Goal: Complete application form: Complete application form

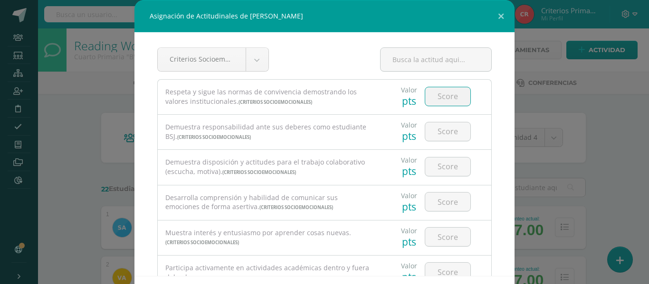
select select "7"
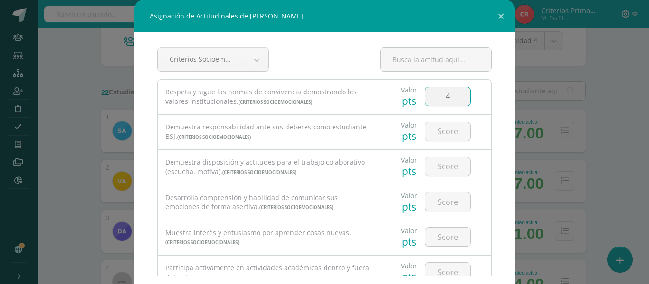
type input "4"
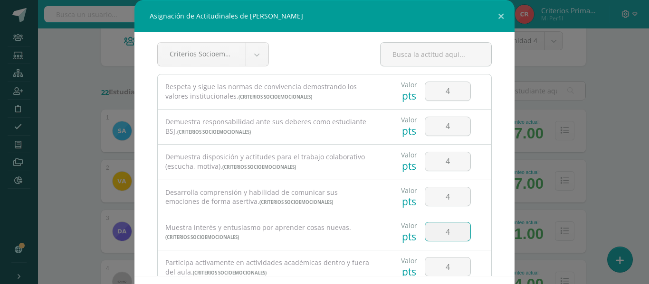
type input "4"
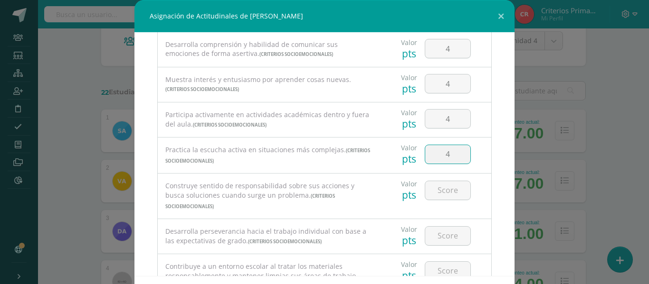
type input "4"
type input "44"
type input "4"
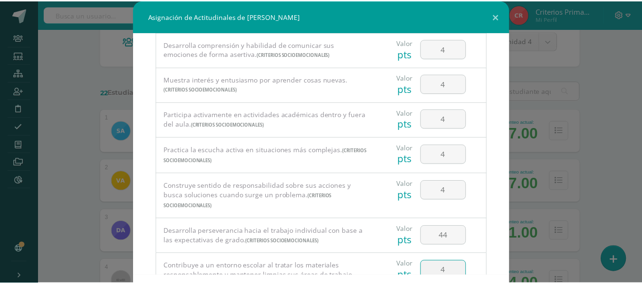
scroll to position [41, 0]
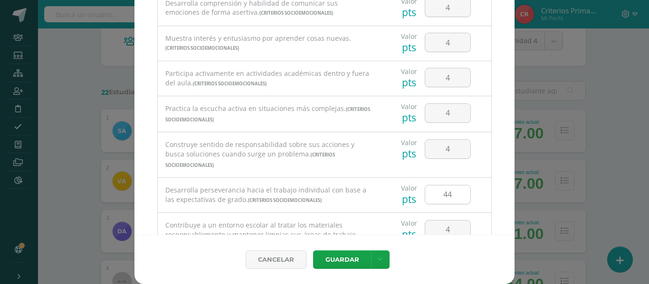
click at [447, 187] on input "44" at bounding box center [447, 195] width 45 height 19
type input "4"
click at [381, 260] on link at bounding box center [380, 260] width 19 height 19
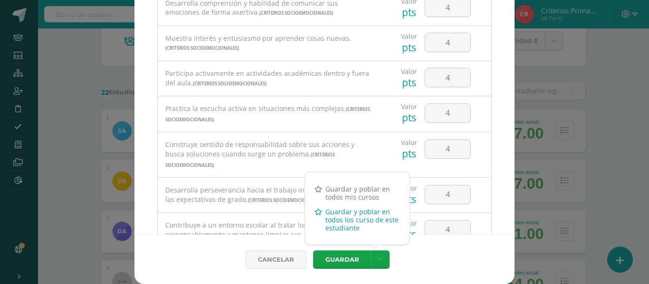
click at [337, 211] on link "Guardar y poblar en todos los curso de este estudiante" at bounding box center [357, 220] width 104 height 31
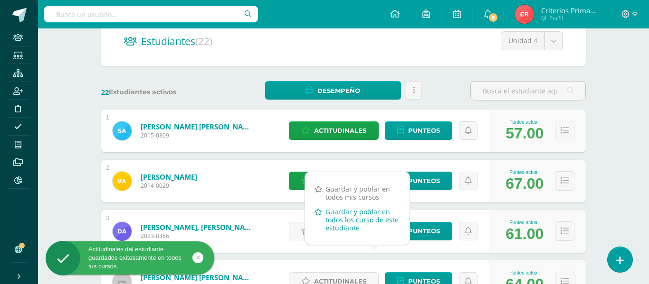
click at [348, 224] on link "Guardar y poblar en todos los curso de este estudiante" at bounding box center [357, 220] width 104 height 31
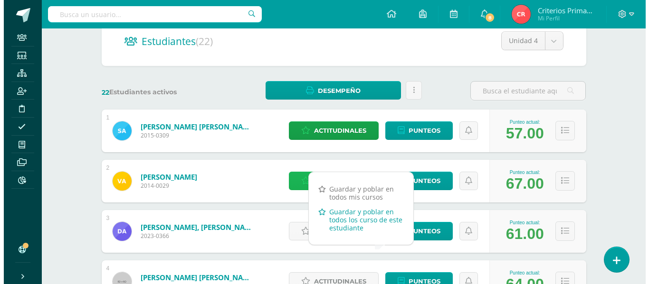
scroll to position [163, 0]
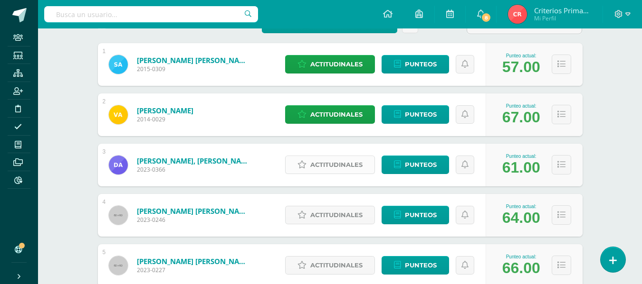
click at [327, 165] on span "Actitudinales" at bounding box center [336, 165] width 52 height 18
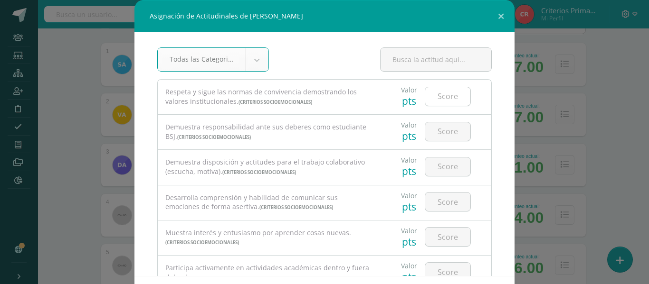
click at [446, 94] on input "number" at bounding box center [447, 96] width 45 height 19
type input "2"
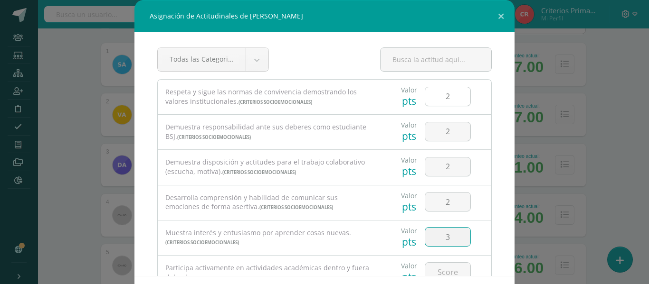
type input "3"
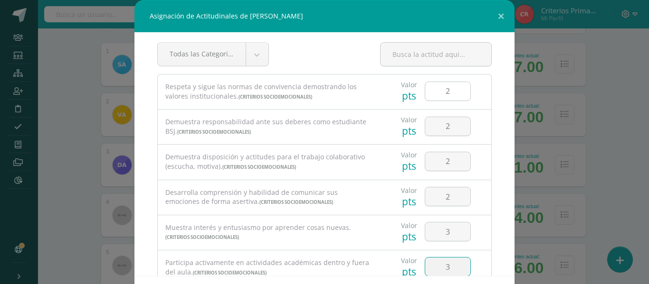
type input "3"
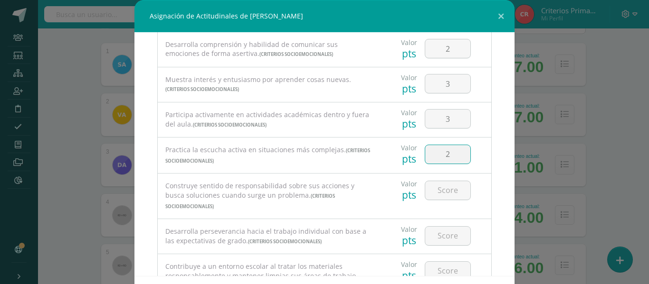
type input "2"
type input "3"
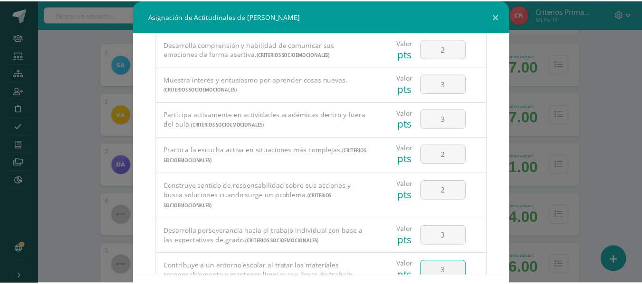
scroll to position [41, 0]
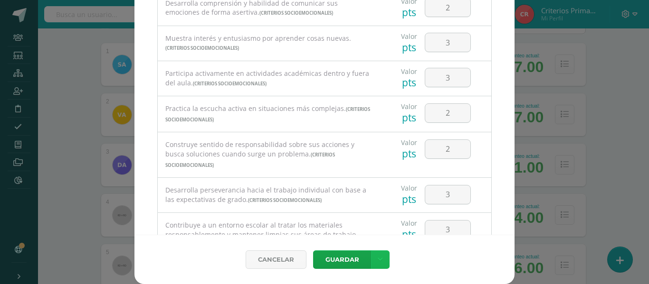
click at [376, 254] on link at bounding box center [380, 260] width 19 height 19
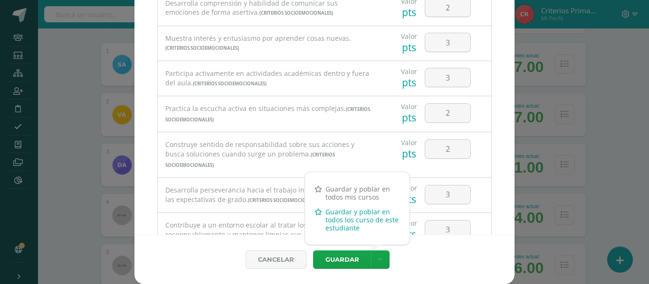
click at [355, 221] on link "Guardar y poblar en todos los curso de este estudiante" at bounding box center [357, 220] width 104 height 31
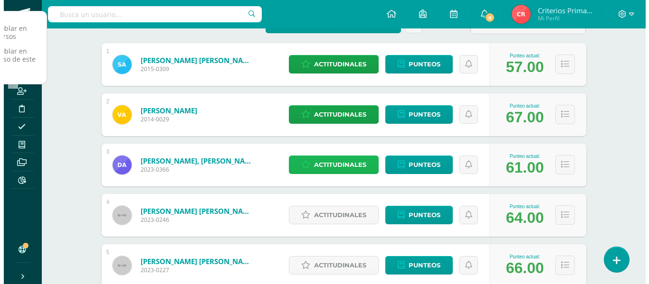
scroll to position [254, 0]
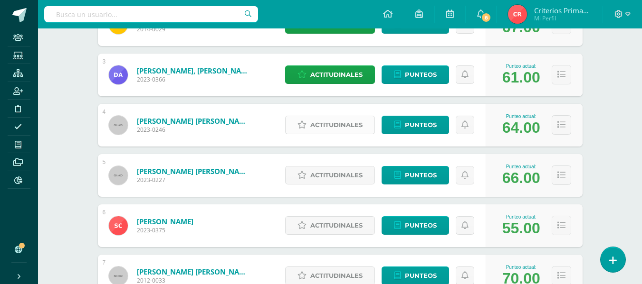
click at [341, 124] on span "Actitudinales" at bounding box center [336, 125] width 52 height 18
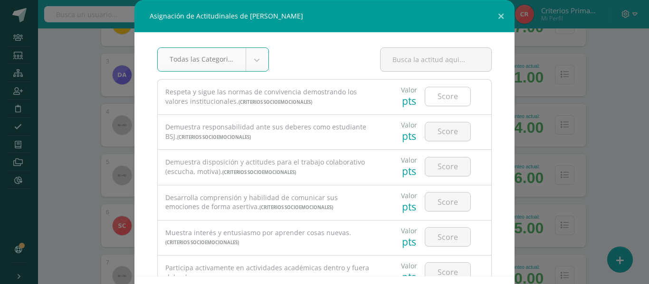
click at [439, 100] on input "number" at bounding box center [447, 96] width 45 height 19
type input "4"
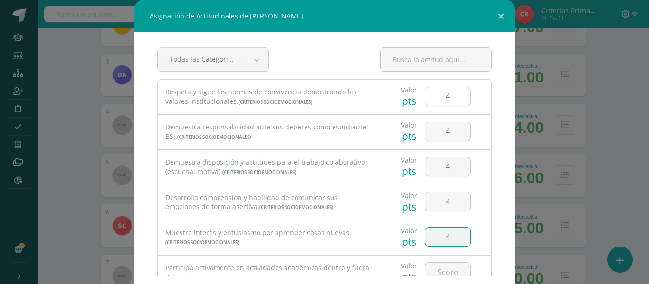
type input "4"
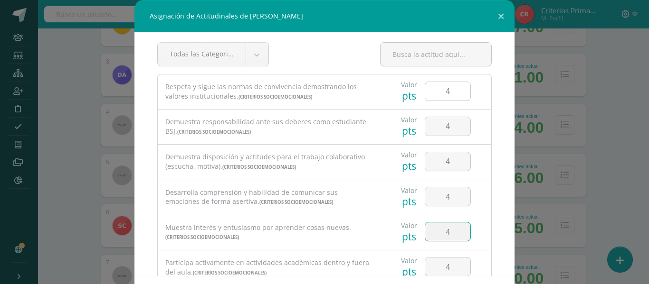
type input "4"
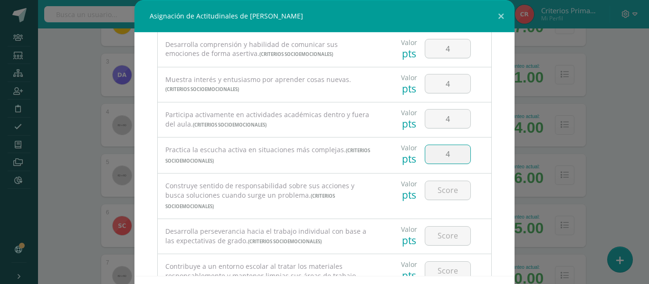
type input "4"
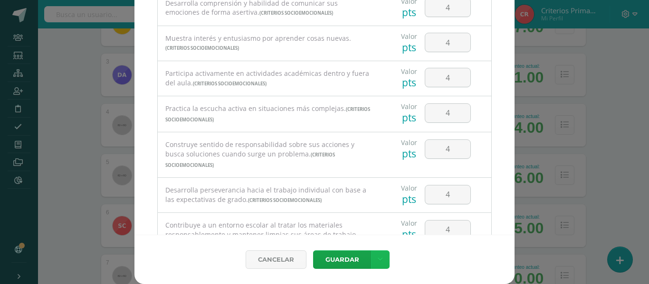
click at [381, 256] on link at bounding box center [380, 260] width 19 height 19
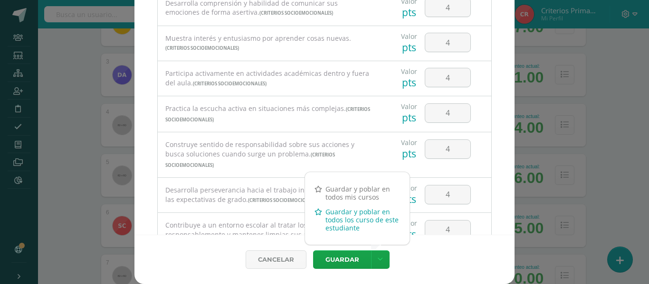
click at [343, 226] on link "Guardar y poblar en todos los curso de este estudiante" at bounding box center [357, 220] width 104 height 31
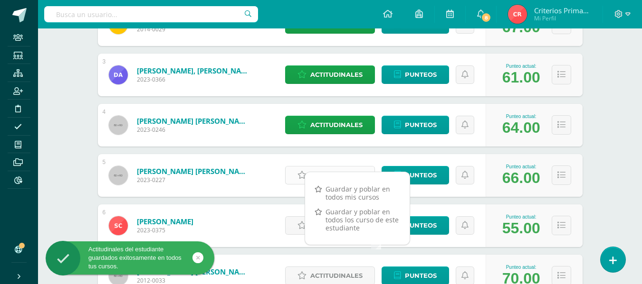
click at [294, 176] on link "Actitudinales" at bounding box center [330, 175] width 90 height 19
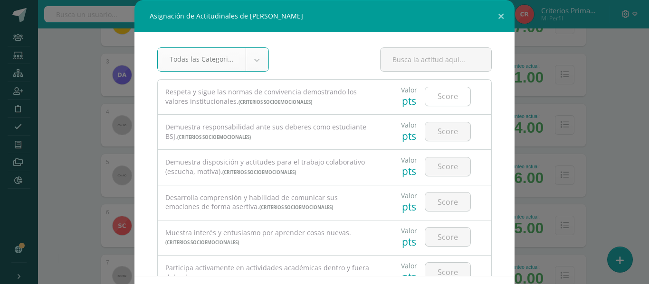
click at [449, 93] on input "number" at bounding box center [447, 96] width 45 height 19
type input "4"
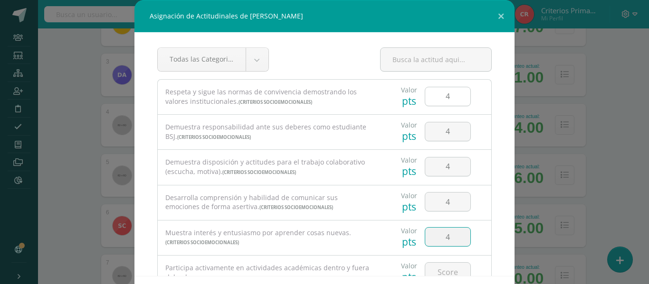
type input "4"
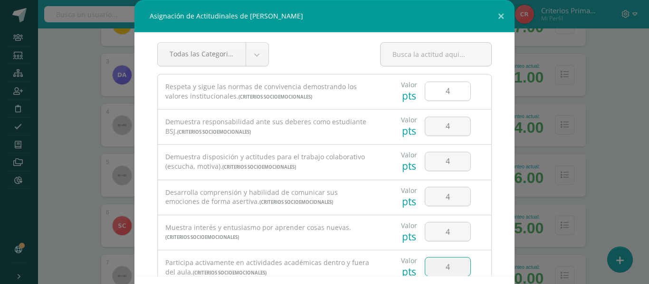
type input "4"
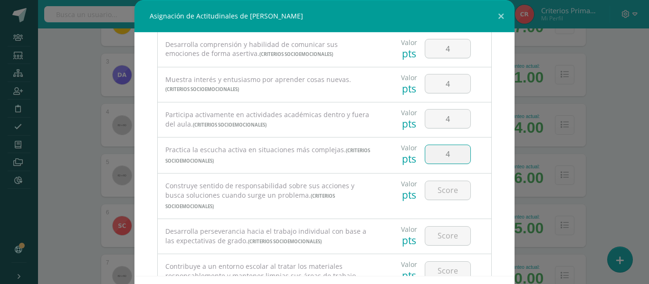
type input "4"
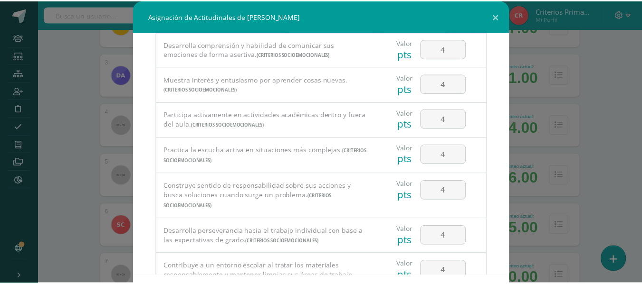
scroll to position [41, 0]
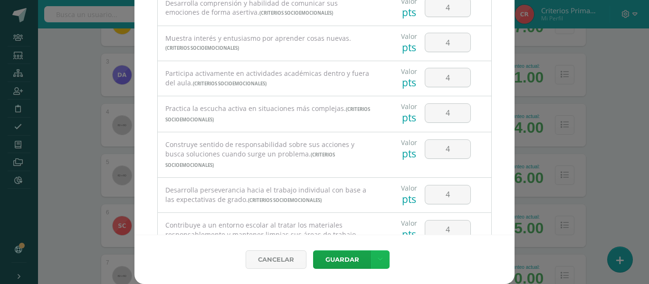
click at [372, 251] on link at bounding box center [380, 260] width 19 height 19
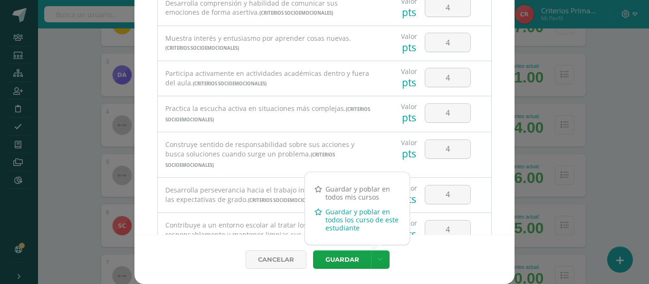
click at [338, 227] on link "Guardar y poblar en todos los curso de este estudiante" at bounding box center [357, 220] width 104 height 31
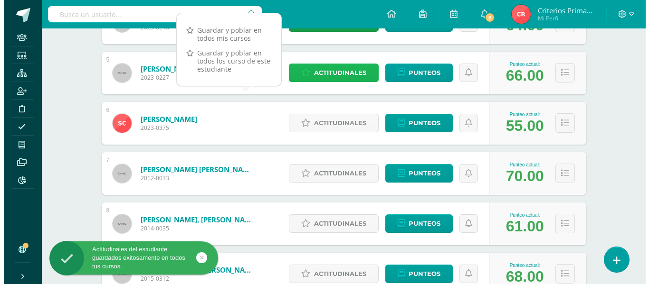
scroll to position [357, 0]
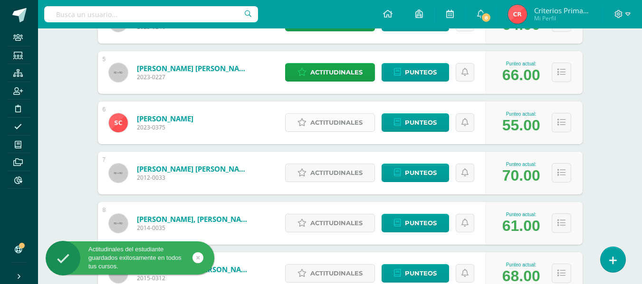
click at [343, 120] on span "Actitudinales" at bounding box center [336, 123] width 52 height 18
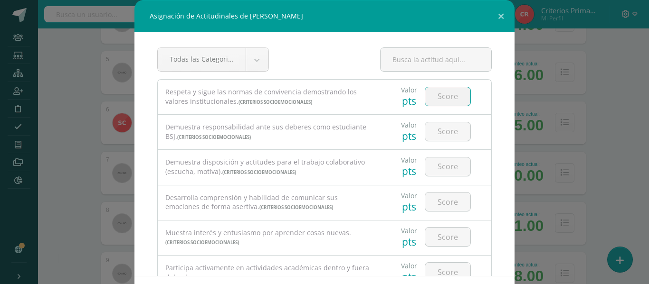
click at [428, 95] on input "number" at bounding box center [447, 96] width 45 height 19
type input "4"
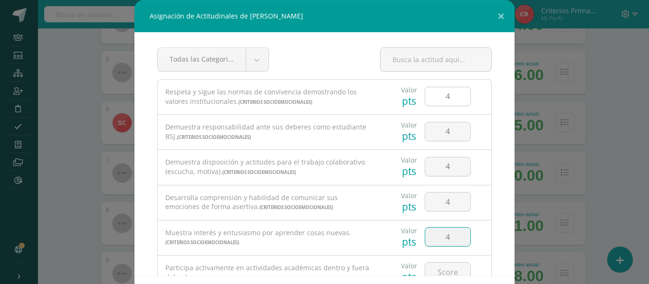
type input "4"
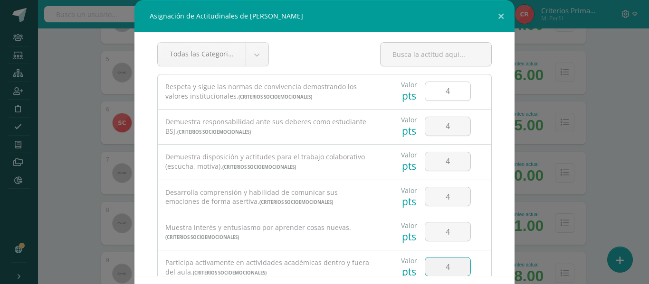
type input "4"
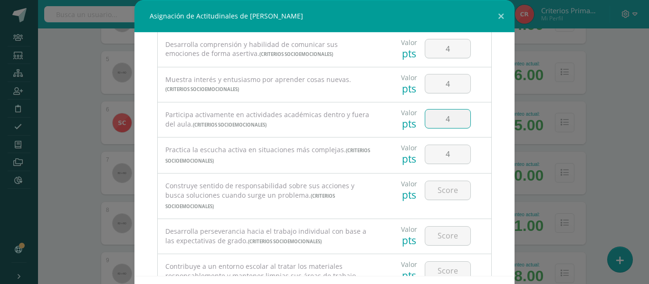
type input "4"
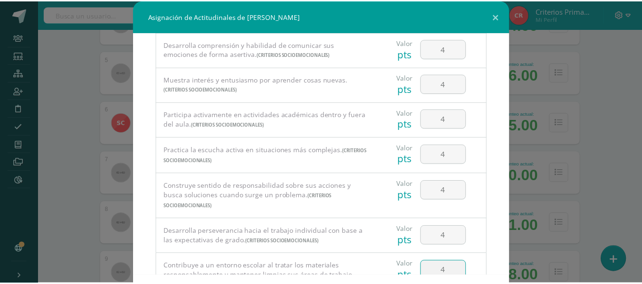
scroll to position [41, 0]
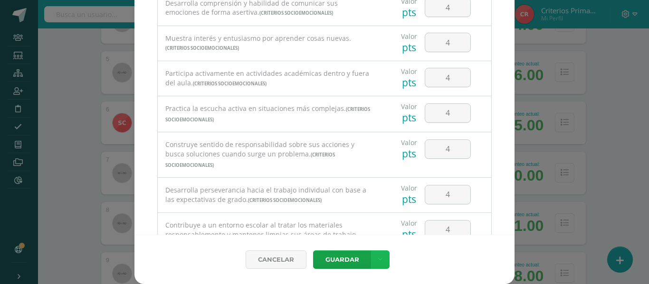
click at [371, 259] on link at bounding box center [380, 260] width 19 height 19
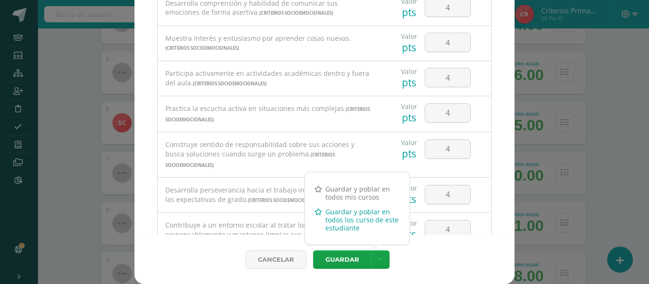
click at [325, 209] on link "Guardar y poblar en todos los curso de este estudiante" at bounding box center [357, 220] width 104 height 31
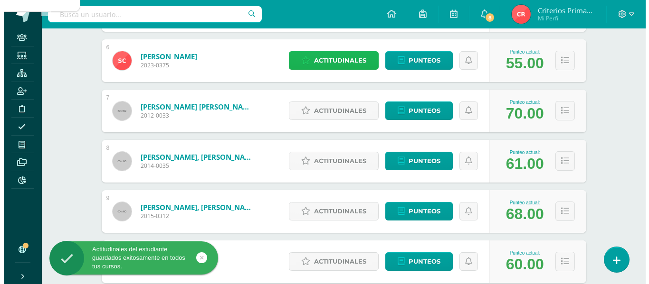
scroll to position [419, 0]
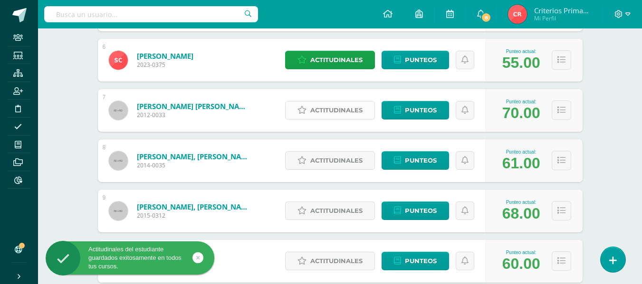
click at [331, 114] on span "Actitudinales" at bounding box center [336, 111] width 52 height 18
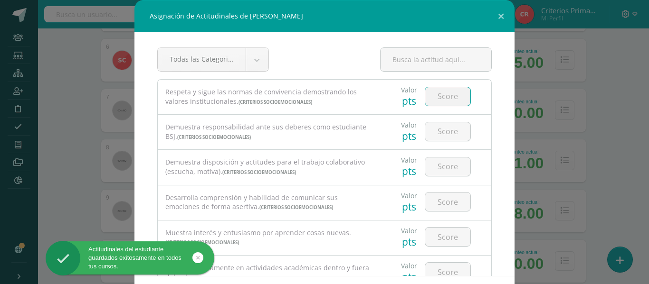
click at [438, 102] on input "number" at bounding box center [447, 96] width 45 height 19
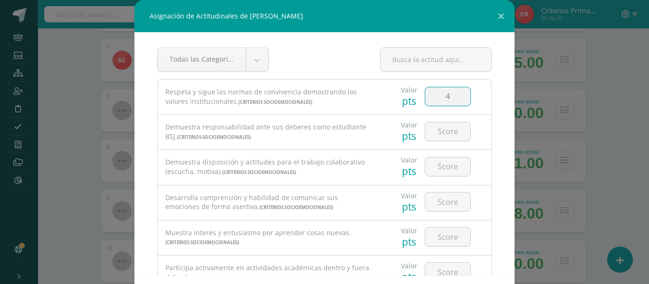
type input "4"
type input "3"
click at [458, 169] on input "3" at bounding box center [447, 167] width 45 height 19
type input "4"
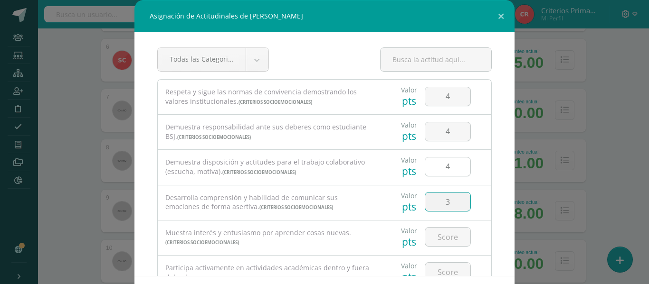
type input "3"
type input "4"
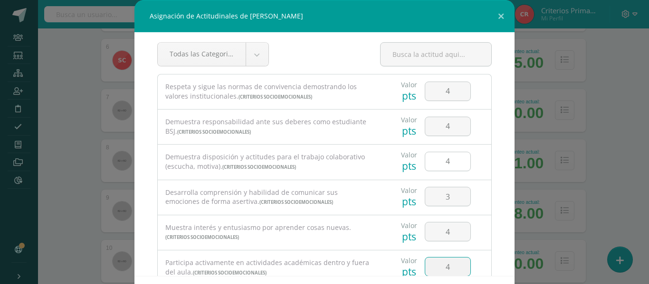
type input "4"
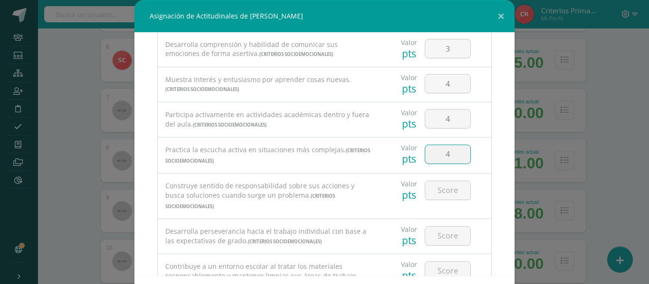
type input "4"
type input "3"
type input "4"
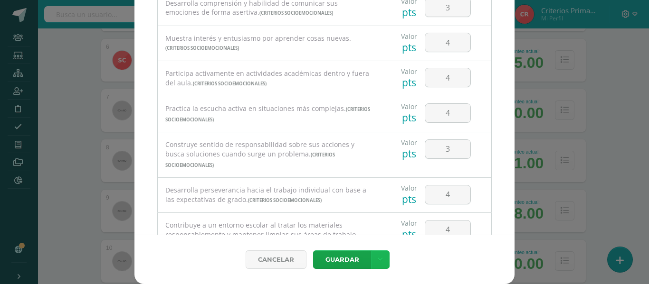
click at [379, 263] on link at bounding box center [380, 260] width 19 height 19
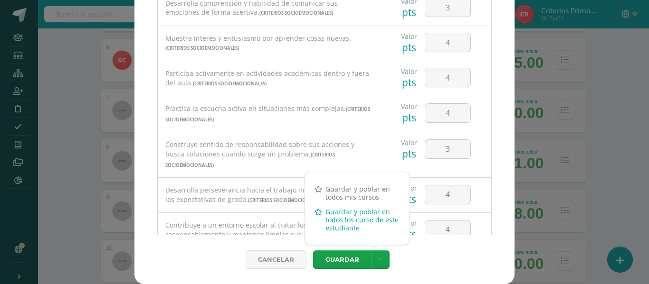
click at [356, 216] on link "Guardar y poblar en todos los curso de este estudiante" at bounding box center [357, 220] width 104 height 31
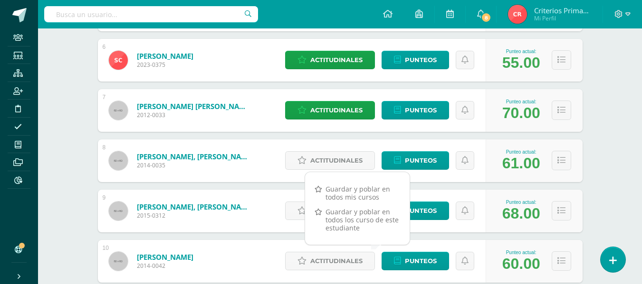
click at [74, 130] on div "Reading Workshop Cuarto Primaria "B" Herramientas Detalle de asistencias Activi…" at bounding box center [340, 279] width 604 height 1341
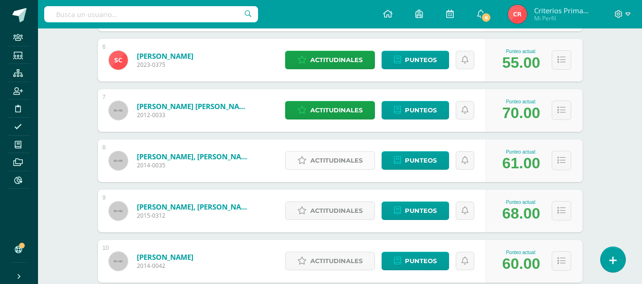
click at [321, 164] on span "Actitudinales" at bounding box center [336, 161] width 52 height 18
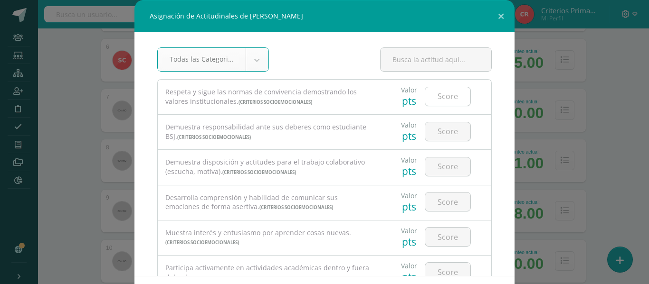
click at [438, 100] on input "number" at bounding box center [447, 96] width 45 height 19
type input "4"
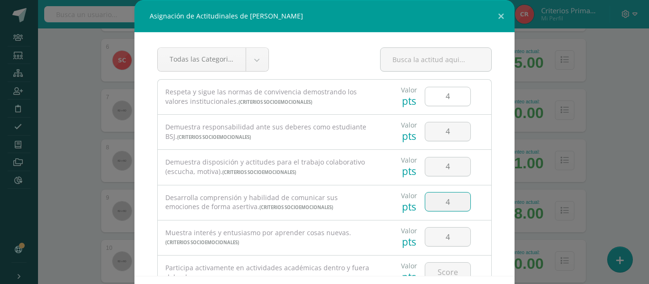
type input "4"
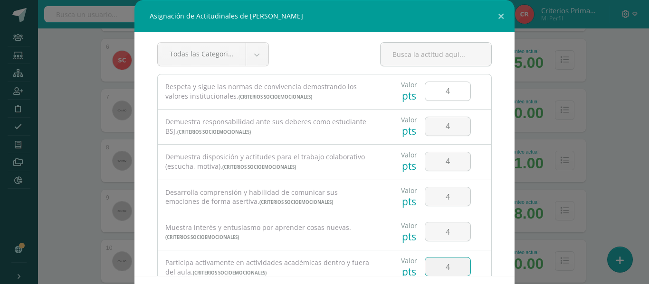
type input "4"
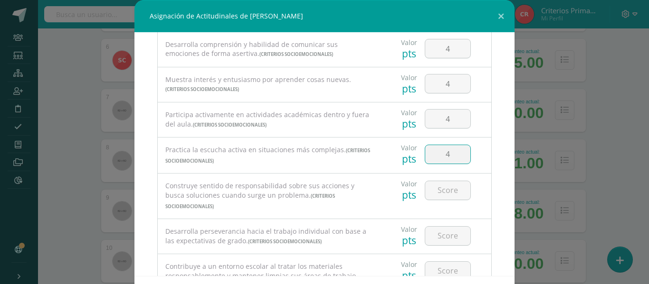
type input "4"
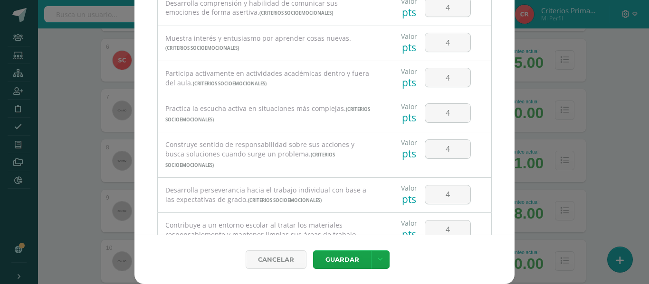
click at [379, 269] on div "Cancelar [GEOGRAPHIC_DATA] Guardar y poblar en todos mis cursos Guardar y pobla…" at bounding box center [324, 259] width 380 height 49
click at [378, 263] on icon at bounding box center [380, 260] width 5 height 8
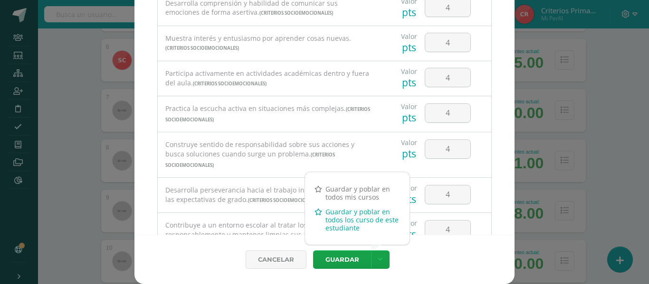
click at [350, 217] on link "Guardar y poblar en todos los curso de este estudiante" at bounding box center [357, 220] width 104 height 31
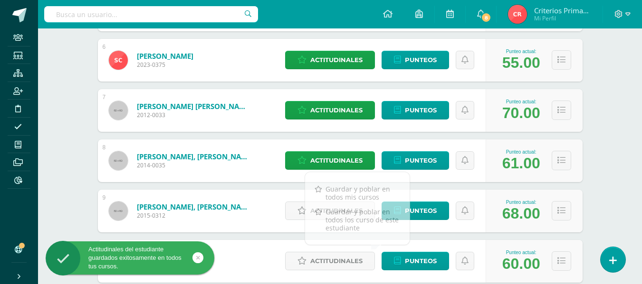
click at [335, 221] on div "Actitudinales Punteos" at bounding box center [382, 211] width 205 height 43
click at [319, 213] on span "Actitudinales" at bounding box center [336, 211] width 52 height 18
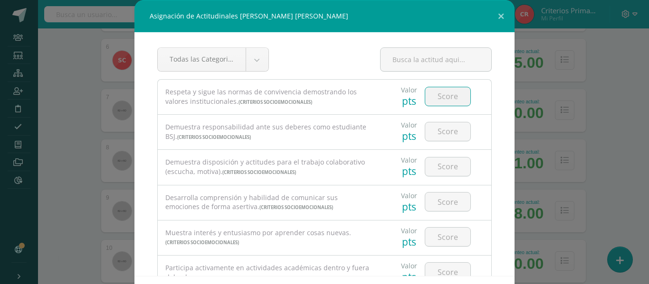
click at [441, 94] on input "number" at bounding box center [447, 96] width 45 height 19
type input "4"
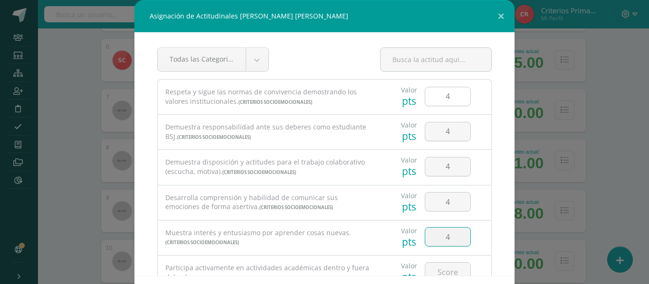
type input "4"
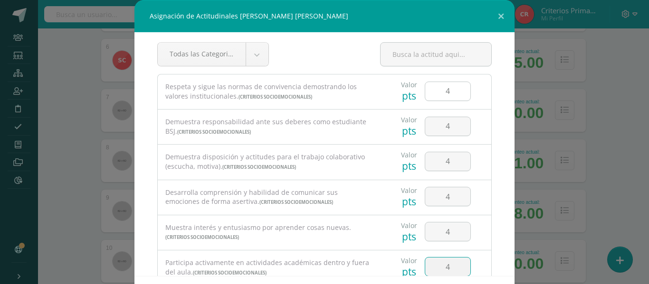
type input "4"
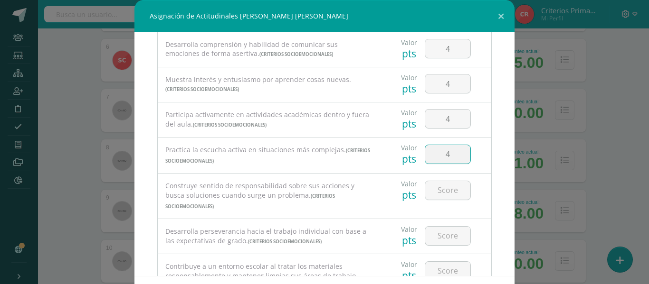
type input "4"
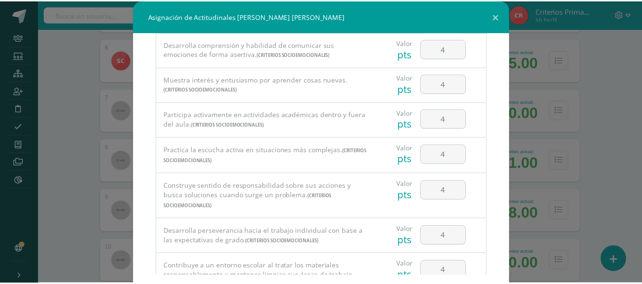
scroll to position [41, 0]
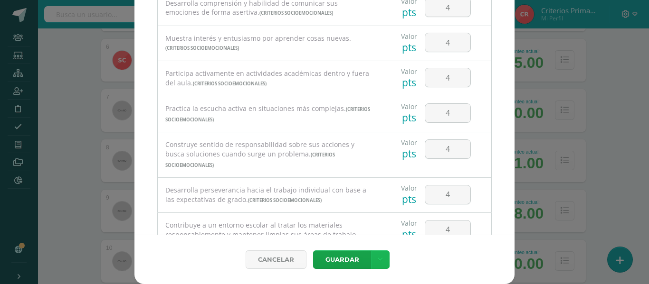
click at [378, 257] on icon at bounding box center [380, 260] width 5 height 8
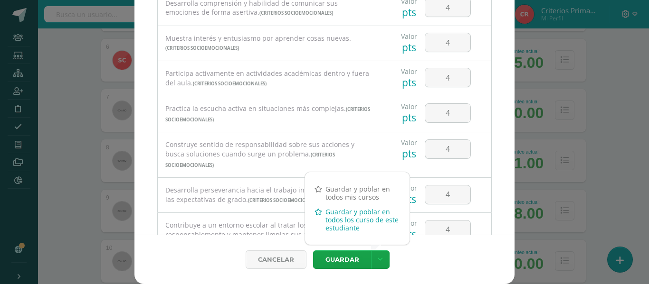
click at [347, 221] on link "Guardar y poblar en todos los curso de este estudiante" at bounding box center [357, 220] width 104 height 31
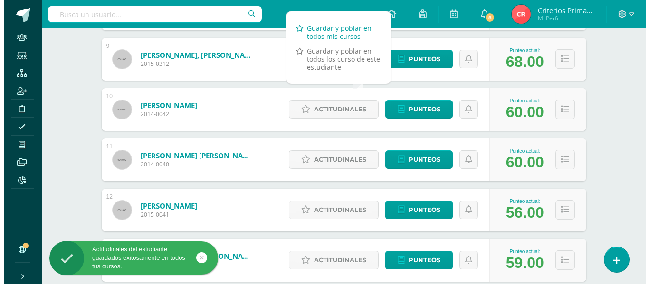
scroll to position [572, 0]
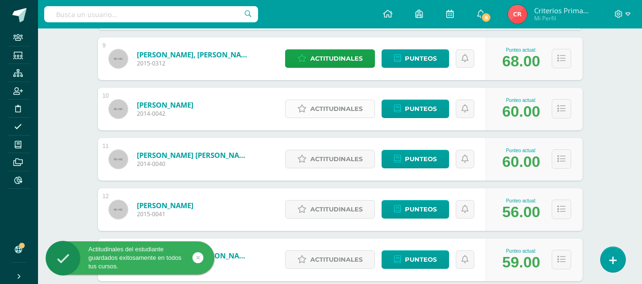
click at [326, 109] on span "Actitudinales" at bounding box center [336, 109] width 52 height 18
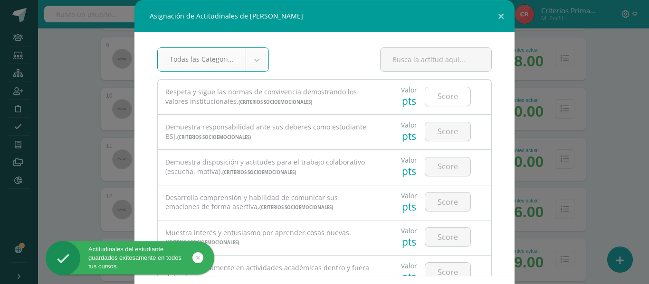
click at [439, 92] on input "number" at bounding box center [447, 96] width 45 height 19
type input "4"
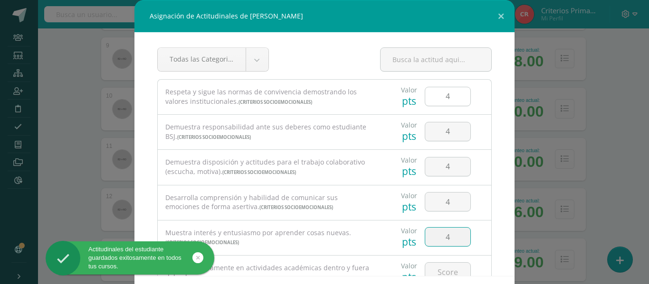
type input "4"
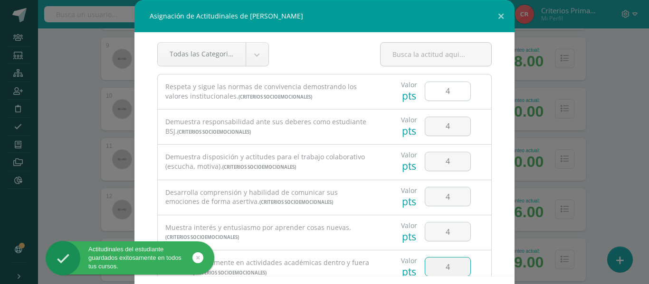
type input "4"
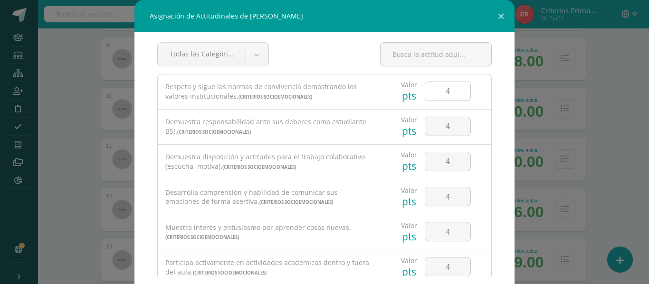
scroll to position [153, 0]
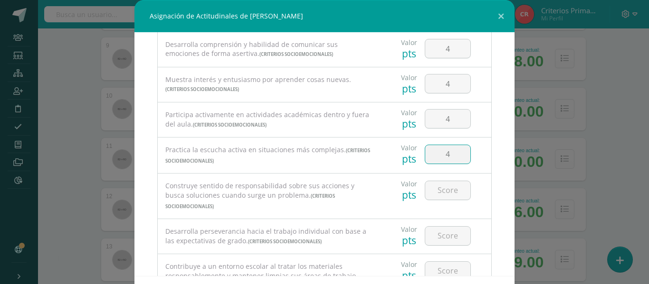
type input "4"
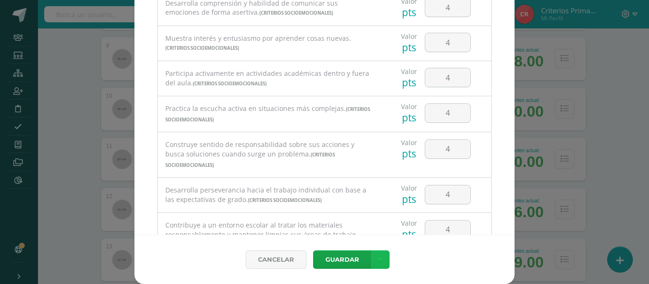
click at [379, 256] on link at bounding box center [380, 260] width 19 height 19
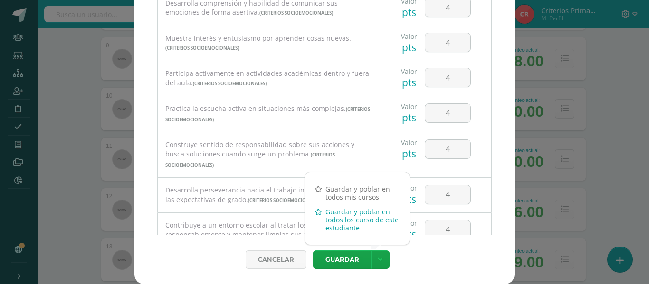
click at [346, 221] on link "Guardar y poblar en todos los curso de este estudiante" at bounding box center [357, 220] width 104 height 31
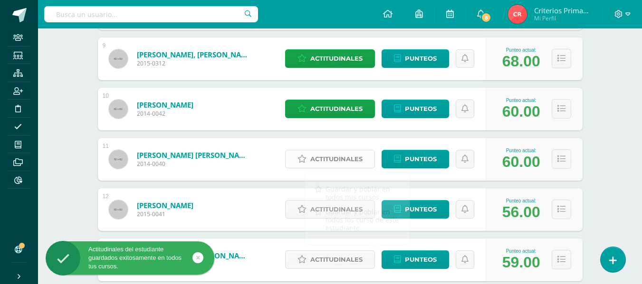
click at [306, 161] on icon at bounding box center [301, 159] width 9 height 8
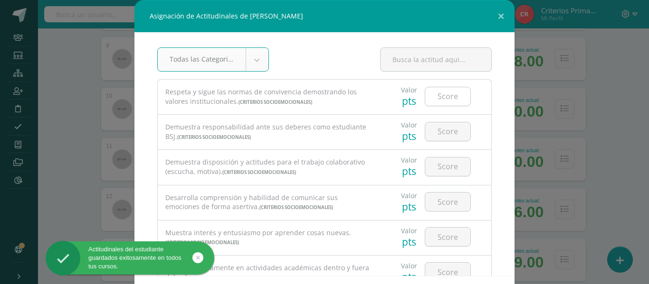
click at [442, 104] on input "number" at bounding box center [447, 96] width 45 height 19
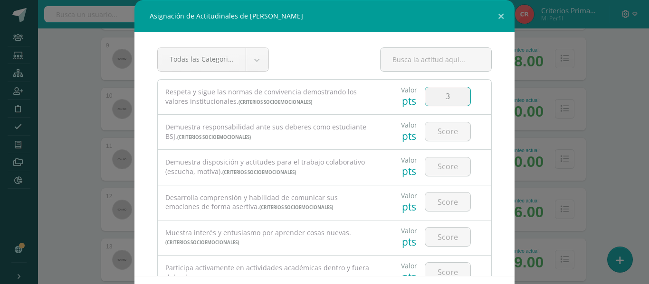
type input "3"
type input "4"
type input "3"
type input "2"
type input "3"
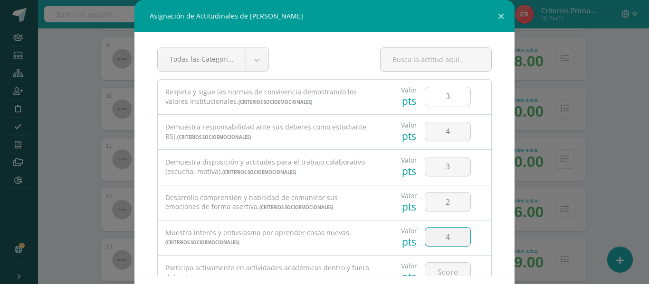
type input "4"
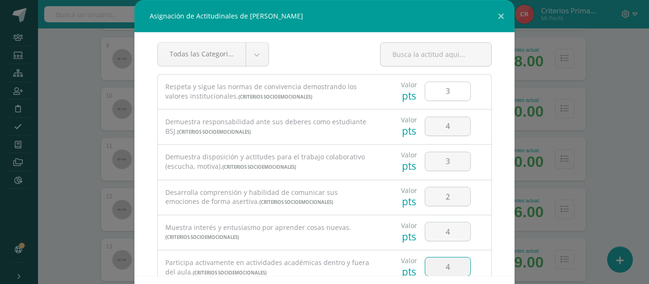
type input "4"
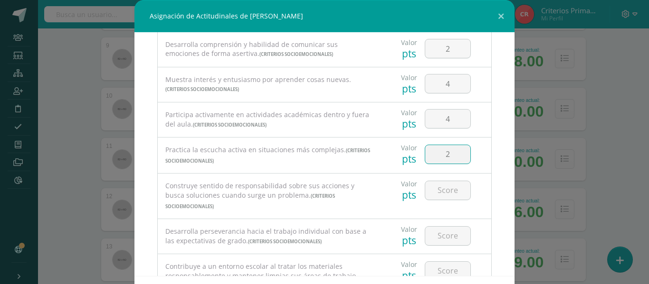
type input "2"
type input "4"
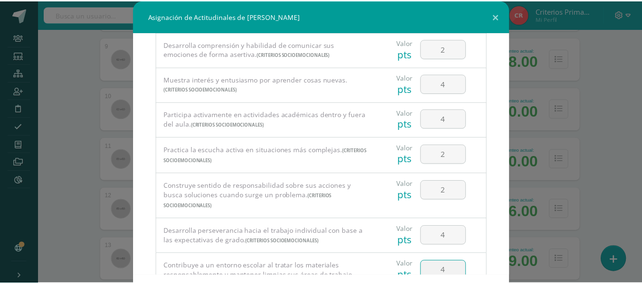
scroll to position [41, 0]
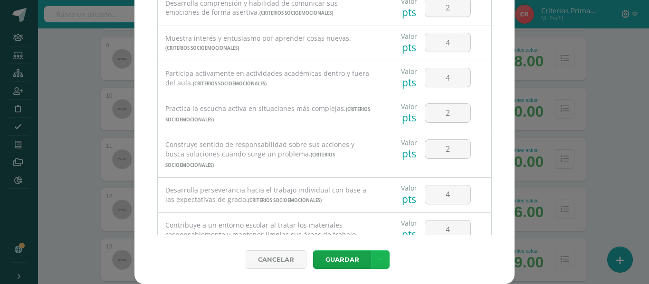
click at [380, 257] on link at bounding box center [380, 260] width 19 height 19
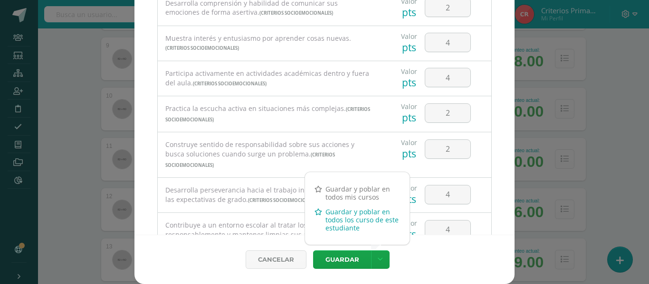
click at [353, 216] on link "Guardar y poblar en todos los curso de este estudiante" at bounding box center [357, 220] width 104 height 31
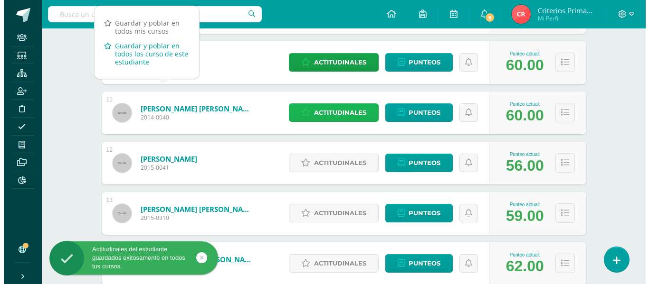
scroll to position [619, 0]
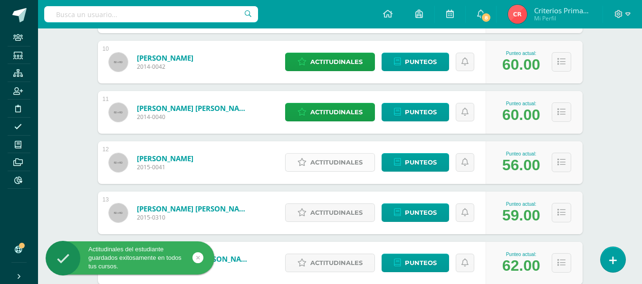
click at [317, 157] on span "Actitudinales" at bounding box center [336, 163] width 52 height 18
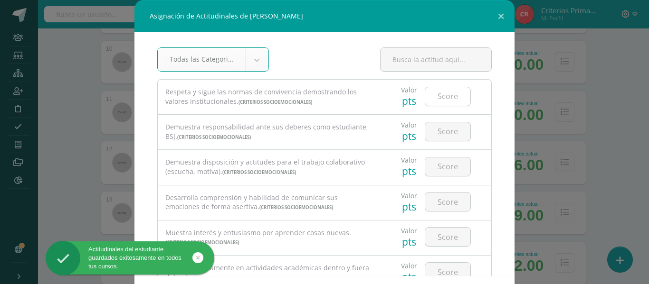
click at [456, 87] on div at bounding box center [448, 96] width 46 height 19
click at [435, 103] on input "number" at bounding box center [447, 96] width 45 height 19
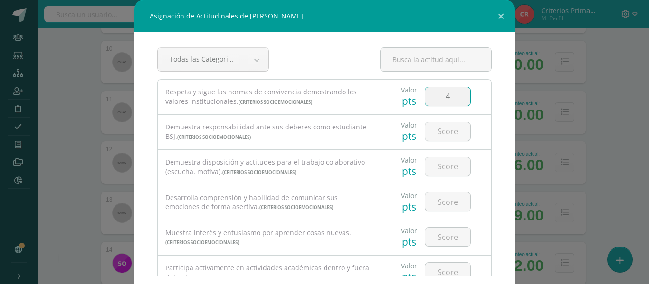
type input "4"
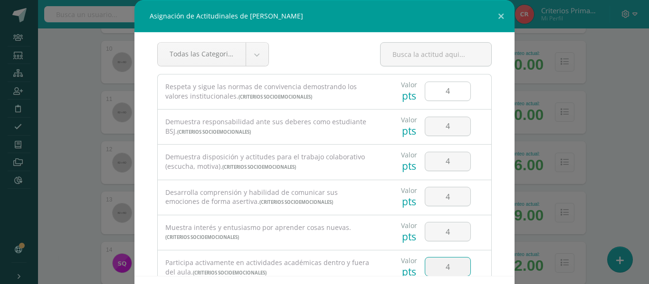
type input "4"
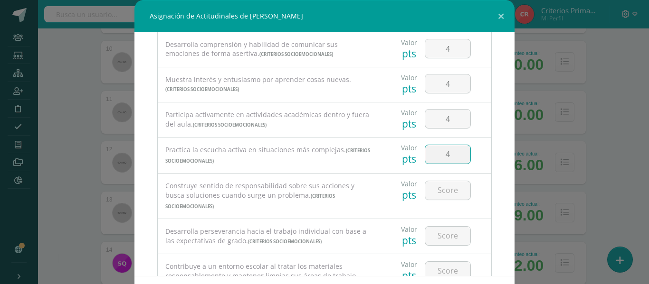
type input "4"
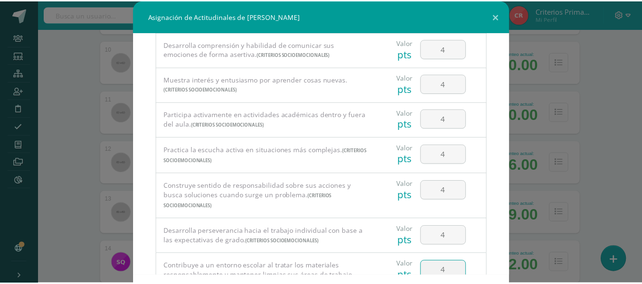
scroll to position [41, 0]
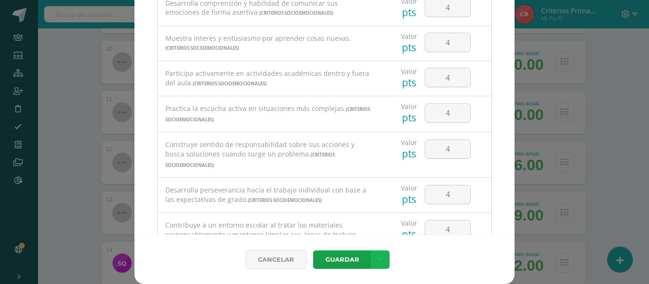
click at [378, 266] on link at bounding box center [380, 260] width 19 height 19
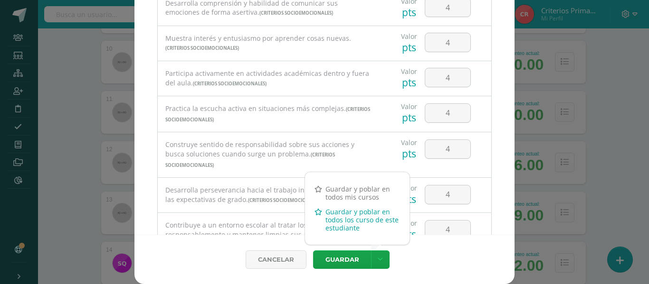
click at [344, 228] on link "Guardar y poblar en todos los curso de este estudiante" at bounding box center [357, 220] width 104 height 31
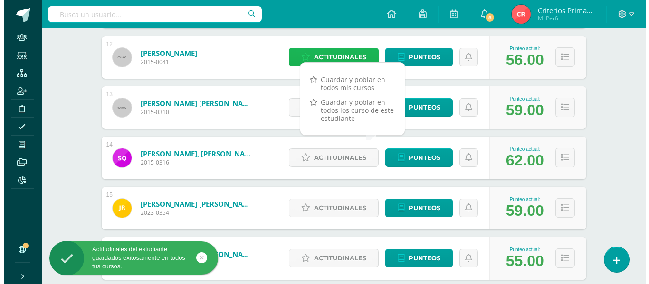
scroll to position [727, 0]
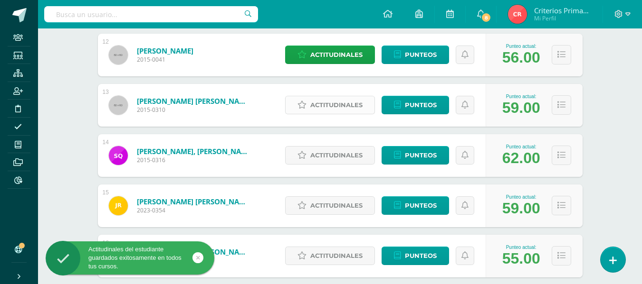
click at [308, 100] on link "Actitudinales" at bounding box center [330, 105] width 90 height 19
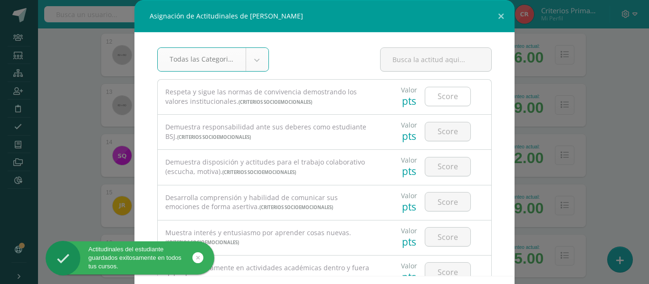
click at [432, 101] on input "number" at bounding box center [447, 96] width 45 height 19
type input "4"
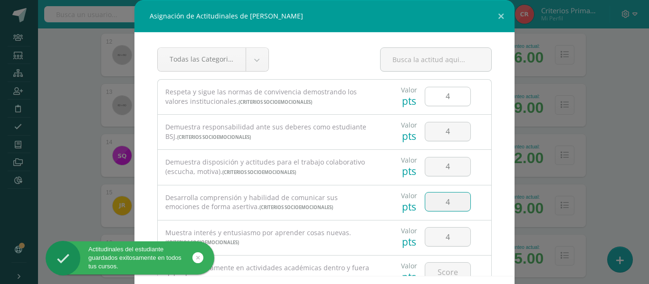
type input "4"
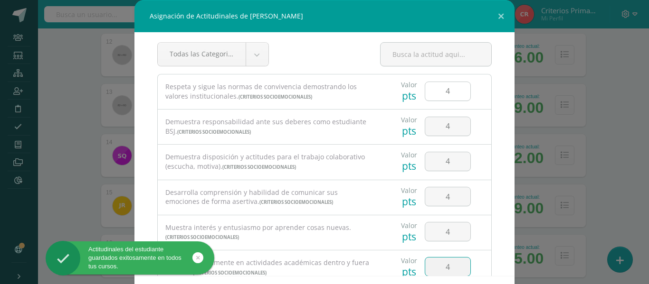
type input "4"
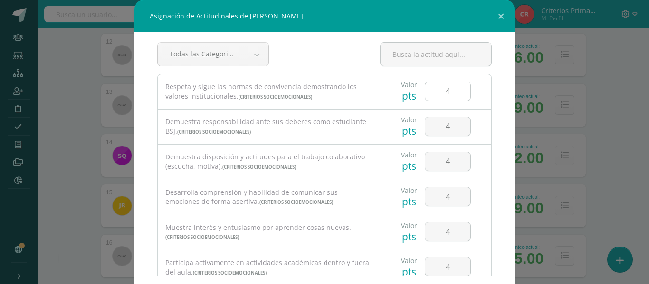
scroll to position [153, 0]
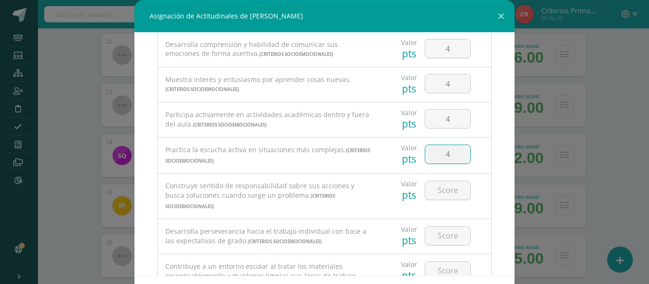
type input "4"
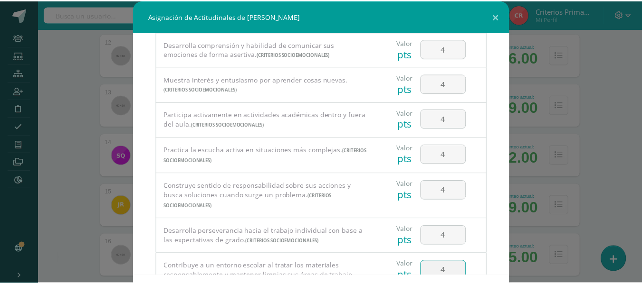
scroll to position [41, 0]
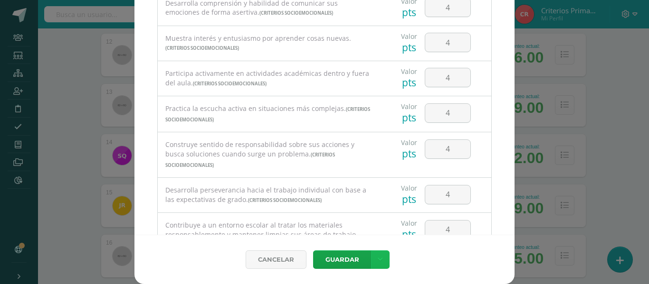
click at [379, 263] on link at bounding box center [380, 260] width 19 height 19
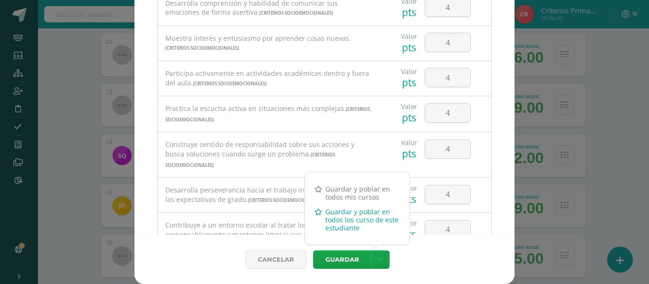
click at [344, 218] on link "Guardar y poblar en todos los curso de este estudiante" at bounding box center [357, 220] width 104 height 31
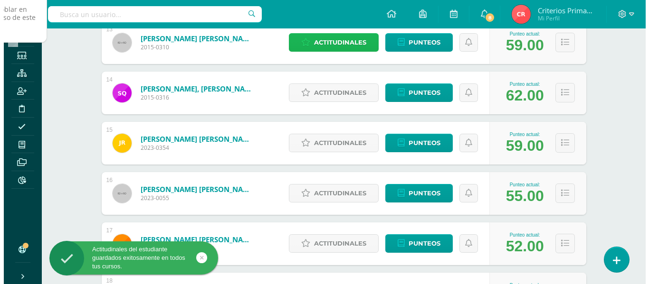
scroll to position [789, 0]
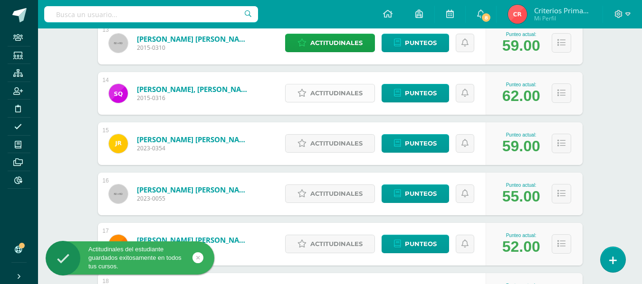
click at [341, 85] on span "Actitudinales" at bounding box center [336, 94] width 52 height 18
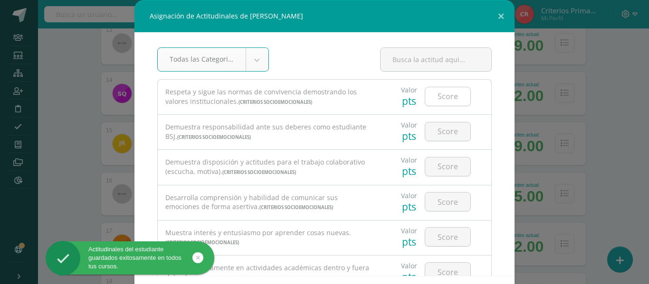
click at [444, 95] on input "number" at bounding box center [447, 96] width 45 height 19
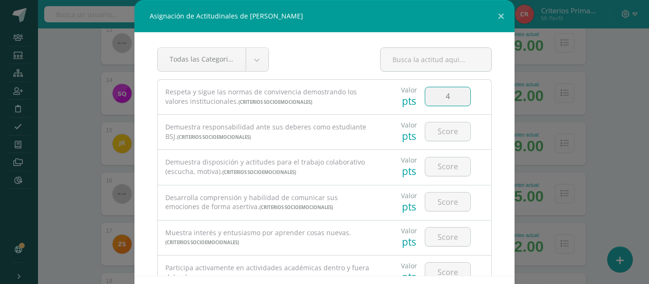
type input "4"
type input "3"
type input "4"
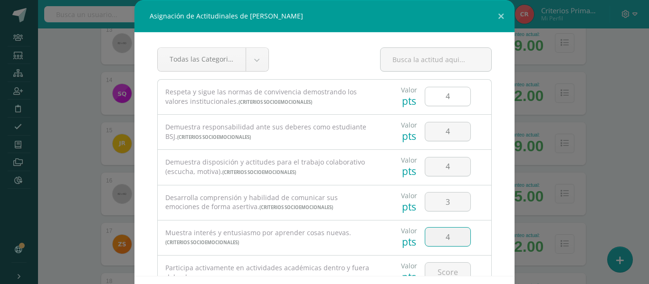
scroll to position [5, 0]
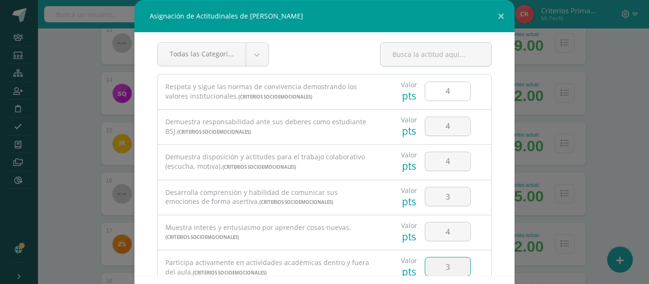
type input "3"
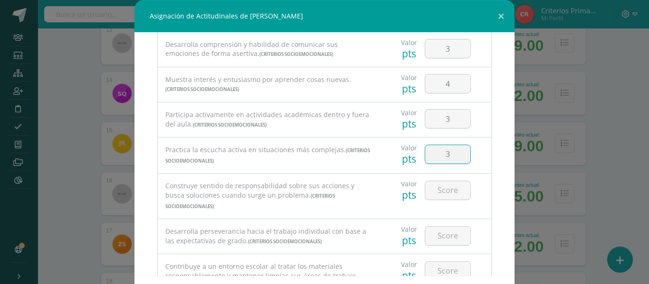
type input "3"
type input "4"
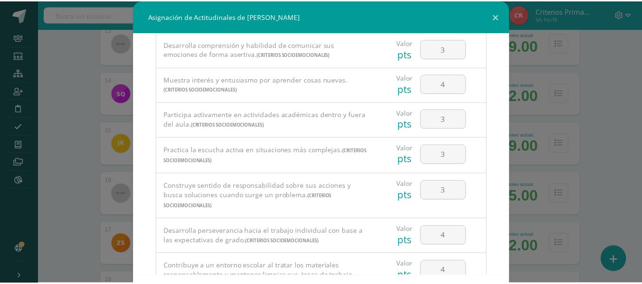
scroll to position [41, 0]
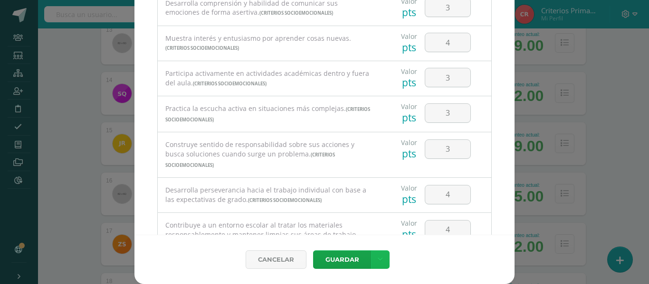
click at [379, 256] on link at bounding box center [380, 260] width 19 height 19
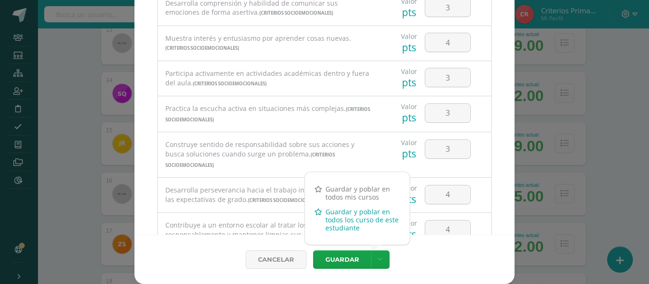
click at [340, 217] on link "Guardar y poblar en todos los curso de este estudiante" at bounding box center [357, 220] width 104 height 31
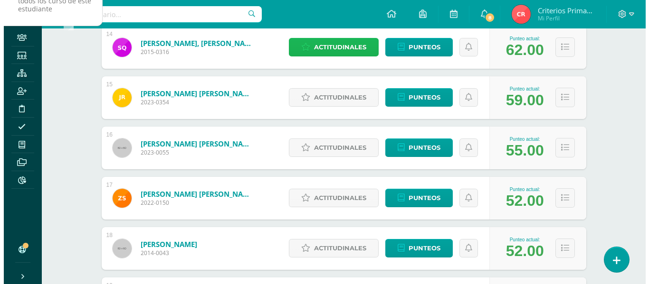
scroll to position [835, 0]
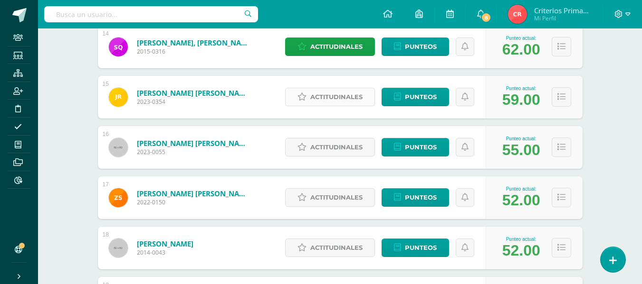
click at [319, 96] on span "Actitudinales" at bounding box center [336, 97] width 52 height 18
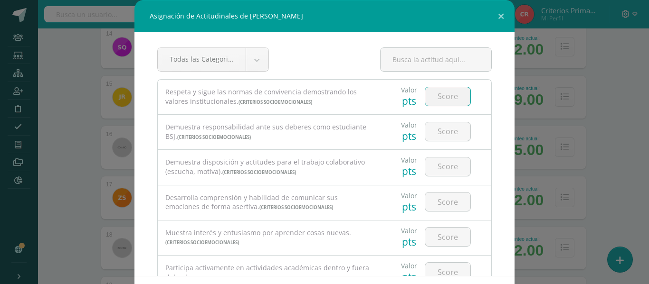
click at [425, 96] on input "number" at bounding box center [447, 96] width 45 height 19
type input "4"
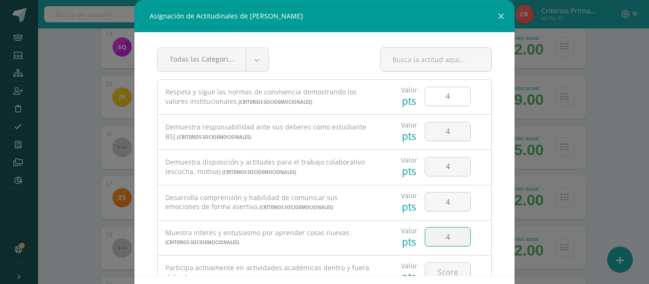
type input "4"
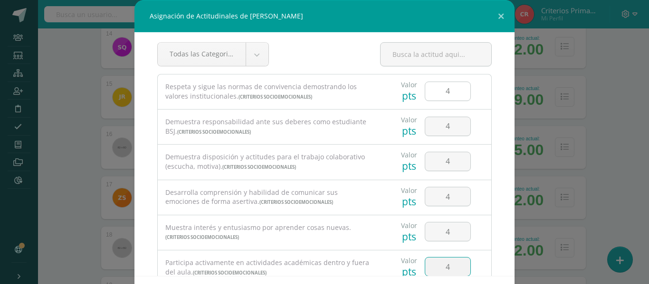
type input "4"
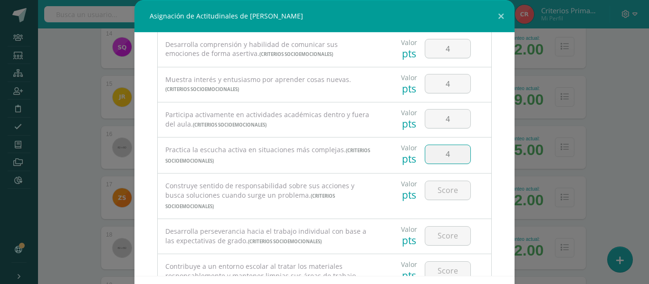
type input "4"
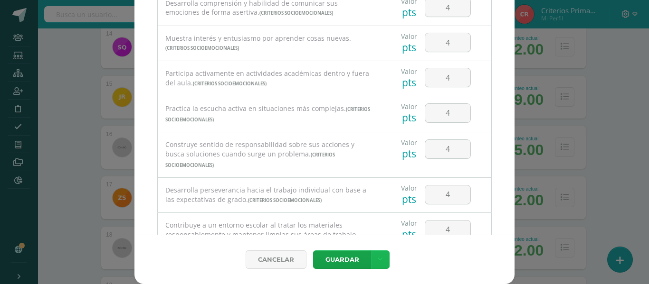
click at [382, 251] on link at bounding box center [380, 260] width 19 height 19
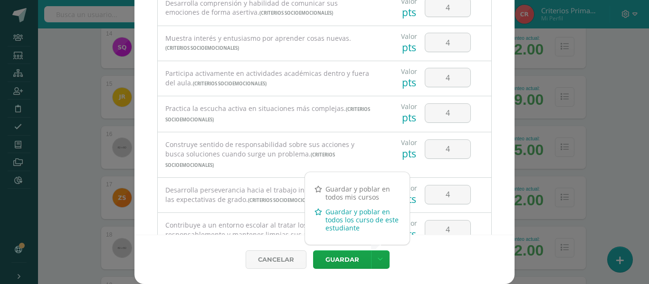
click at [342, 219] on link "Guardar y poblar en todos los curso de este estudiante" at bounding box center [357, 220] width 104 height 31
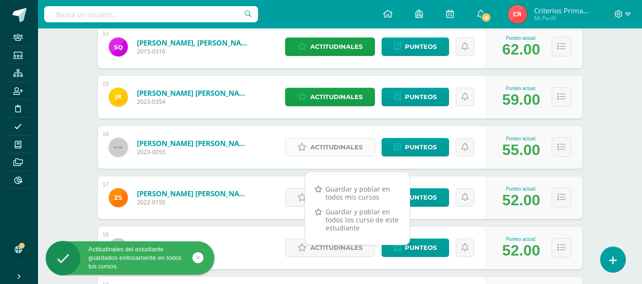
click at [299, 149] on icon at bounding box center [301, 147] width 9 height 8
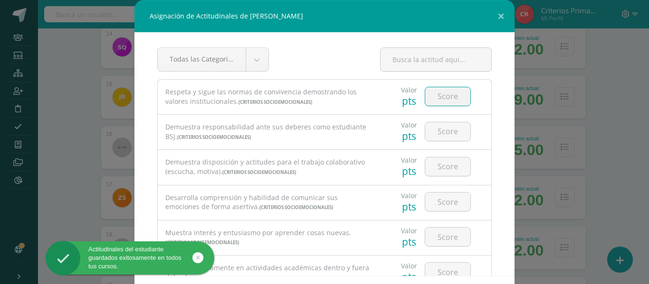
click at [427, 97] on input "number" at bounding box center [447, 96] width 45 height 19
click at [443, 98] on input "44" at bounding box center [447, 96] width 45 height 19
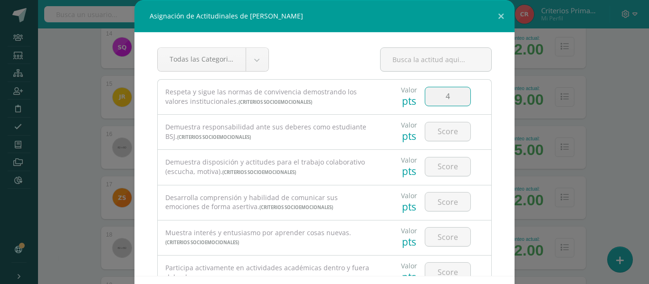
type input "4"
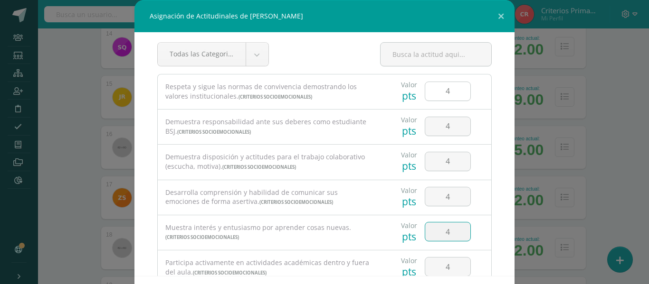
type input "4"
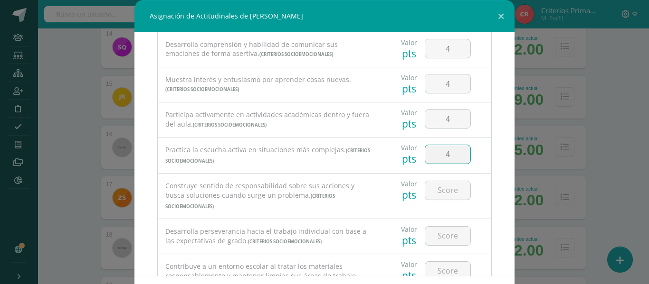
type input "4"
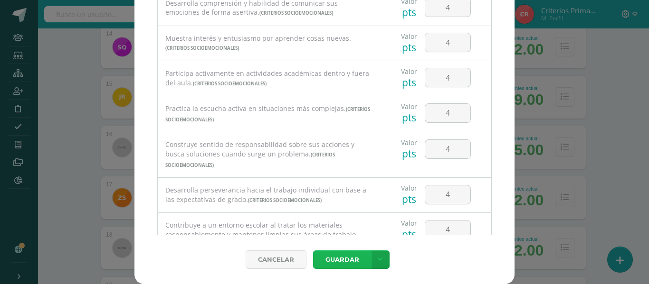
click at [365, 258] on button "Guardar" at bounding box center [342, 260] width 58 height 19
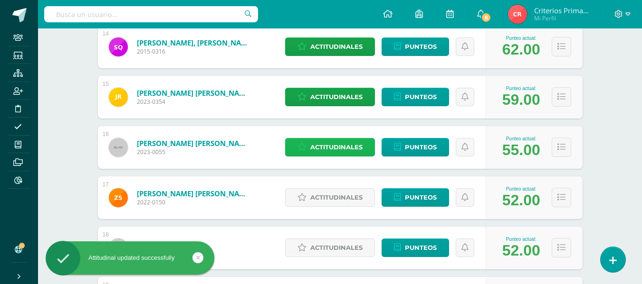
click at [318, 146] on span "Actitudinales" at bounding box center [336, 148] width 52 height 18
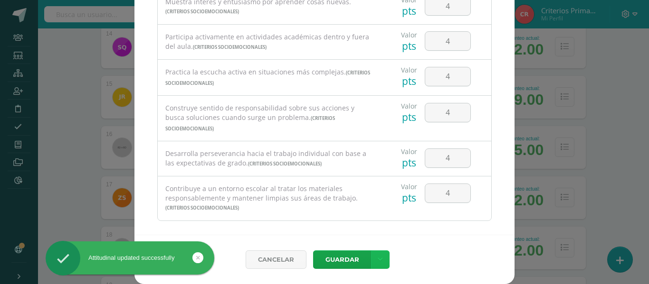
click at [378, 265] on link at bounding box center [380, 260] width 19 height 19
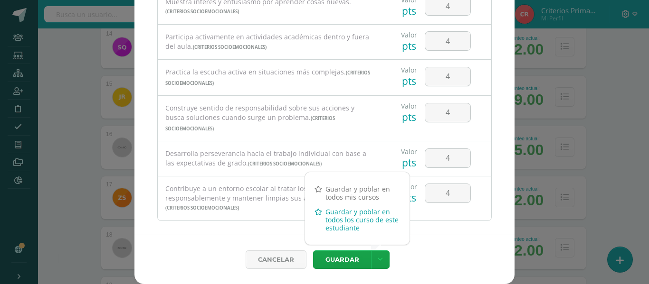
click at [342, 218] on link "Guardar y poblar en todos los curso de este estudiante" at bounding box center [357, 220] width 104 height 31
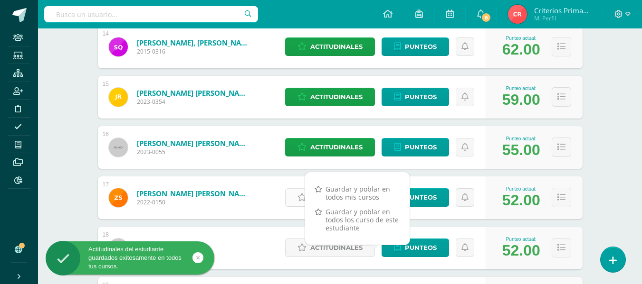
click at [289, 202] on link "Actitudinales" at bounding box center [330, 198] width 90 height 19
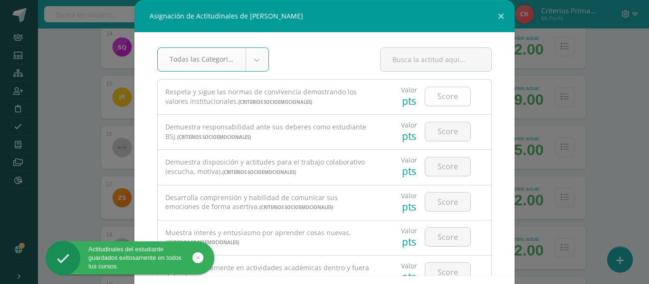
click at [436, 98] on input "number" at bounding box center [447, 96] width 45 height 19
type input "4"
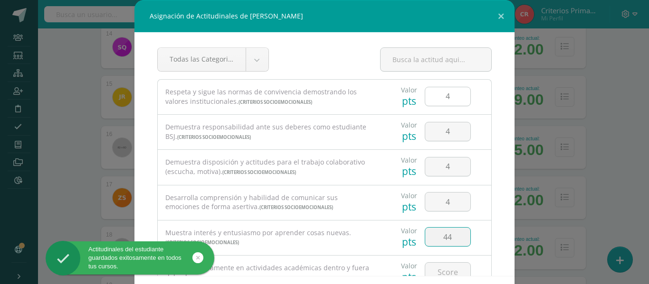
type input "44"
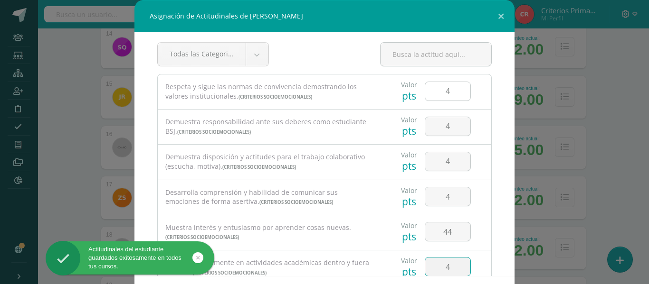
type input "4"
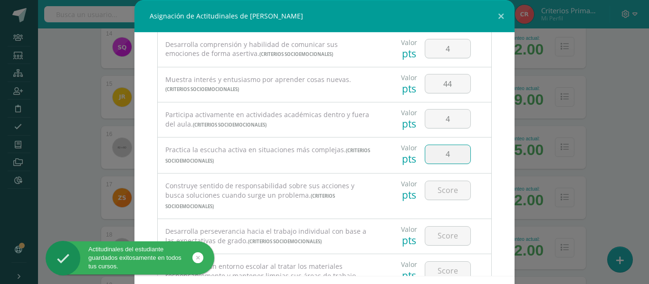
type input "4"
type input "44"
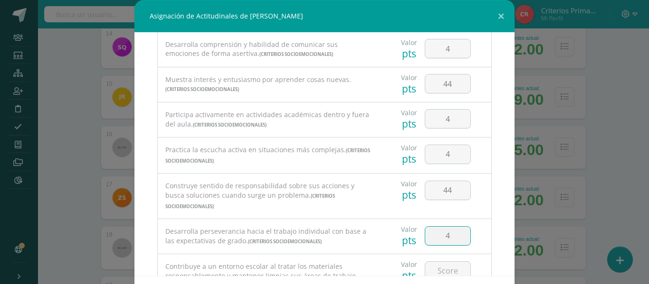
type input "4"
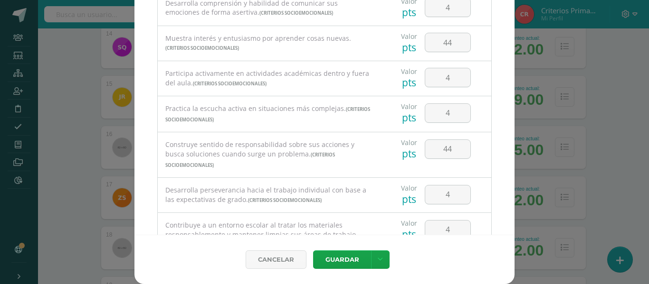
click at [453, 136] on div "44" at bounding box center [448, 149] width 54 height 33
click at [455, 155] on input "44" at bounding box center [447, 149] width 45 height 19
type input "4"
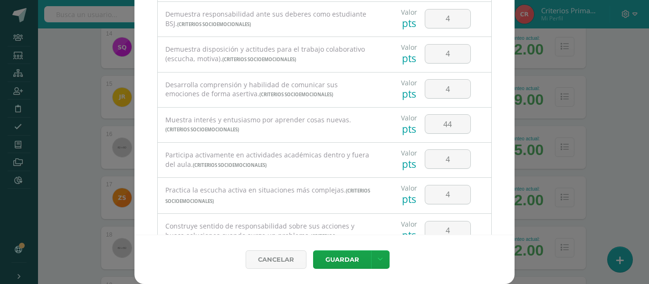
scroll to position [71, 0]
click at [447, 128] on input "44" at bounding box center [447, 125] width 45 height 19
type input "4"
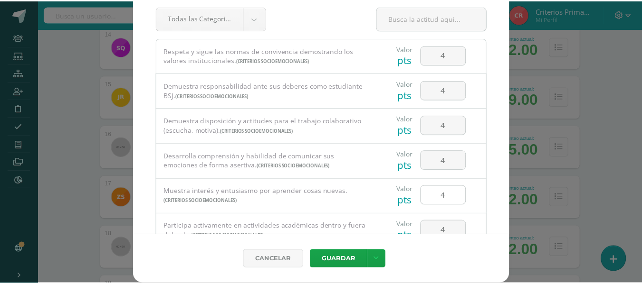
scroll to position [190, 0]
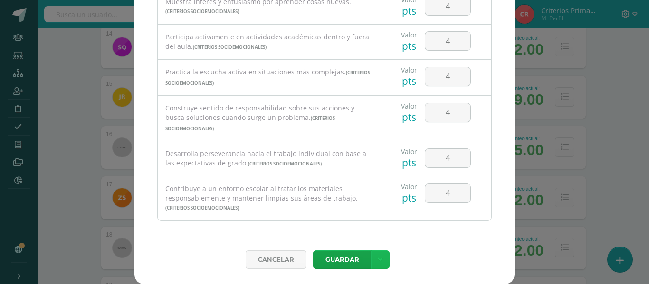
click at [376, 255] on link at bounding box center [380, 260] width 19 height 19
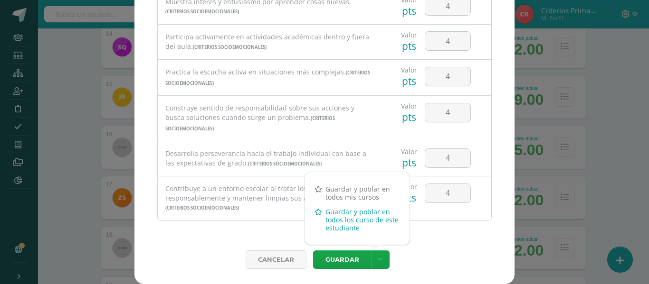
click at [353, 214] on link "Guardar y poblar en todos los curso de este estudiante" at bounding box center [357, 220] width 104 height 31
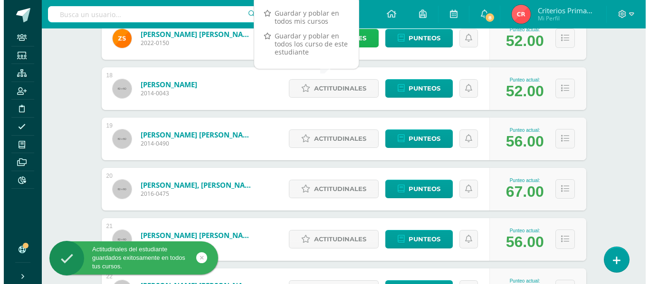
scroll to position [996, 0]
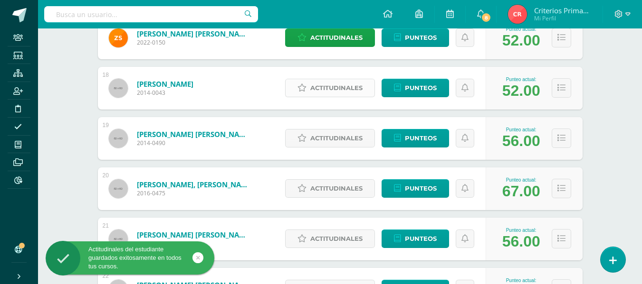
click at [306, 85] on icon at bounding box center [301, 88] width 9 height 8
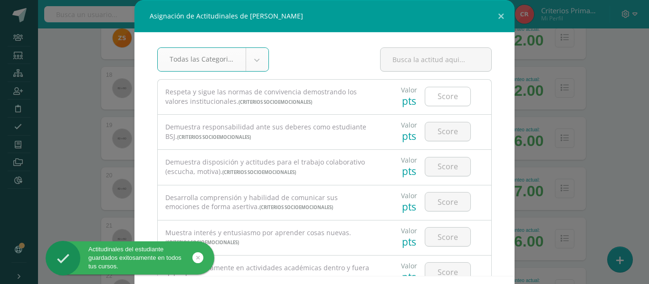
click at [433, 93] on input "number" at bounding box center [447, 96] width 45 height 19
type input "4"
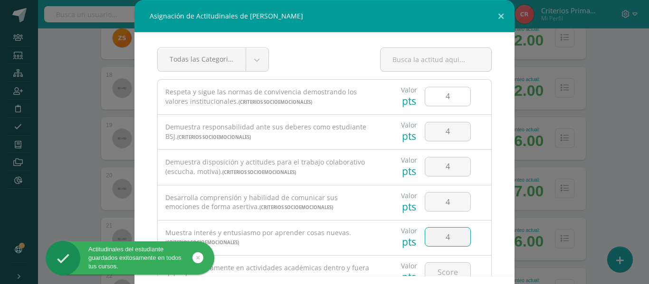
type input "4"
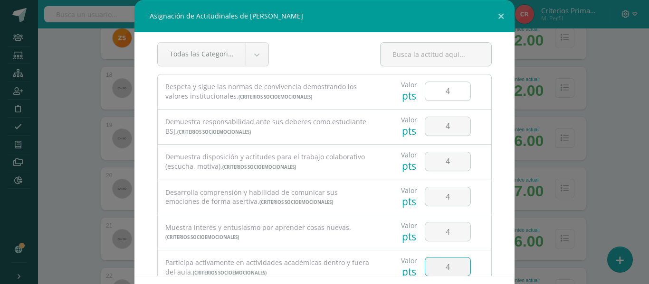
type input "4"
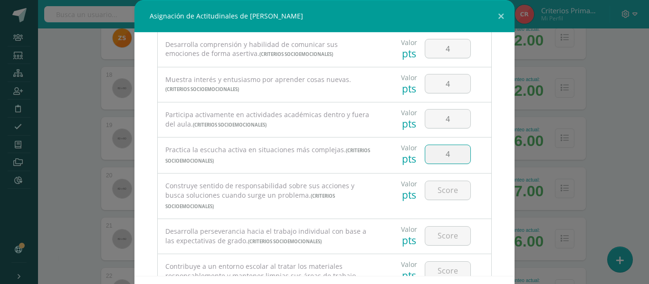
type input "4"
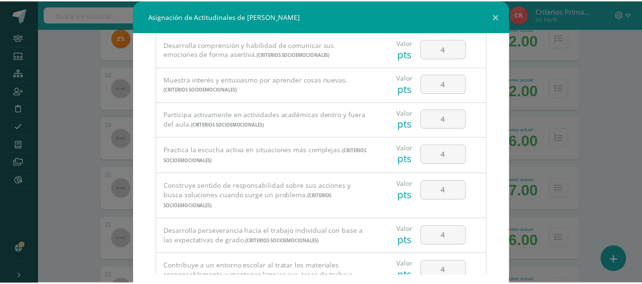
scroll to position [41, 0]
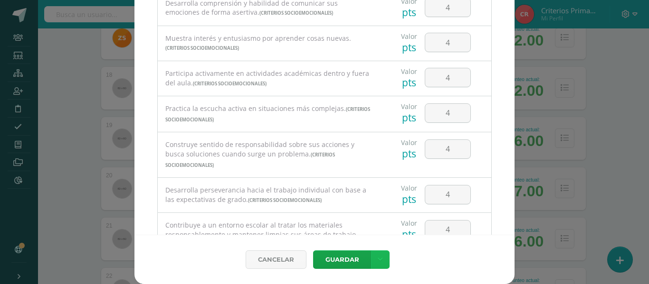
click at [377, 253] on link at bounding box center [380, 260] width 19 height 19
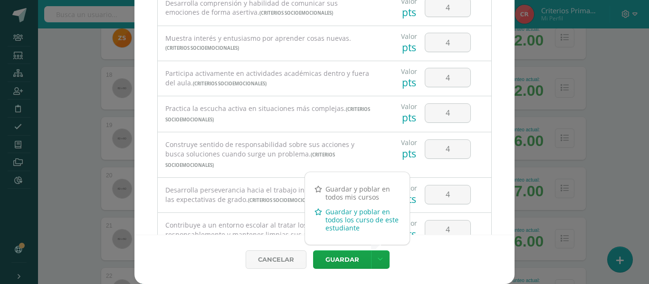
click at [347, 222] on link "Guardar y poblar en todos los curso de este estudiante" at bounding box center [357, 220] width 104 height 31
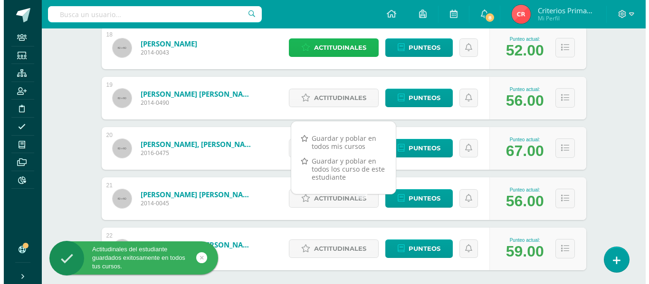
scroll to position [1037, 0]
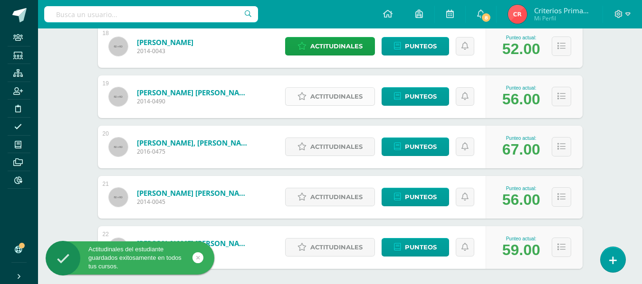
click at [332, 100] on span "Actitudinales" at bounding box center [336, 97] width 52 height 18
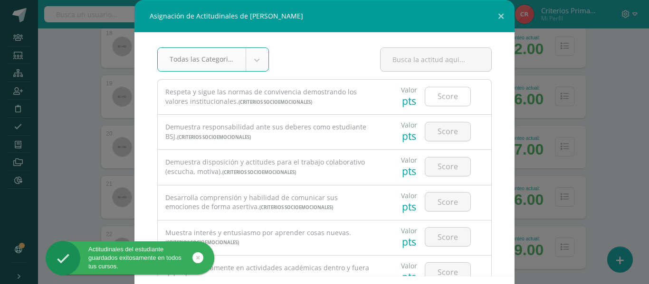
click at [446, 98] on input "number" at bounding box center [447, 96] width 45 height 19
type input "4"
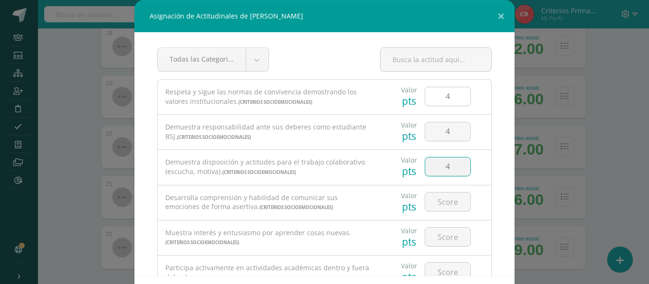
type input "4"
type input "44"
type input "4"
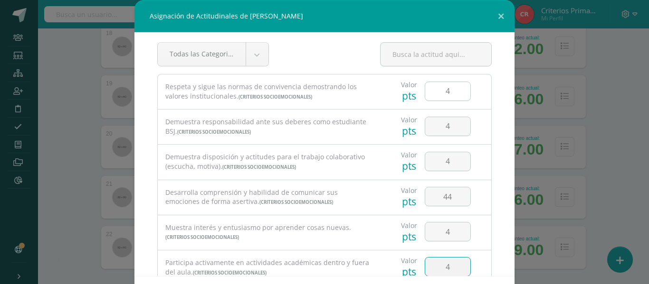
type input "4"
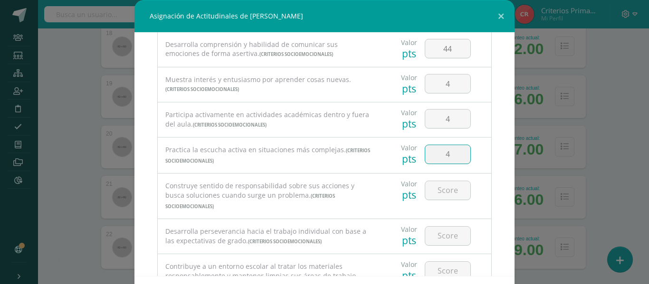
type input "4"
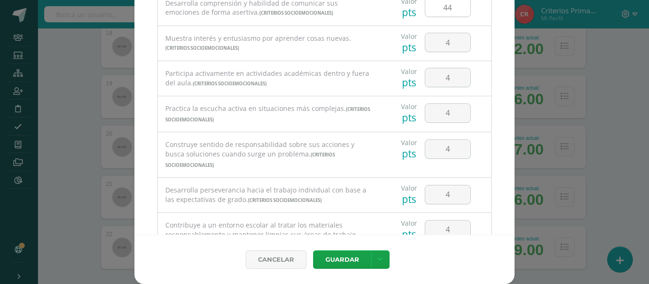
click at [444, 11] on input "44" at bounding box center [447, 7] width 45 height 19
click at [376, 265] on link at bounding box center [380, 260] width 19 height 19
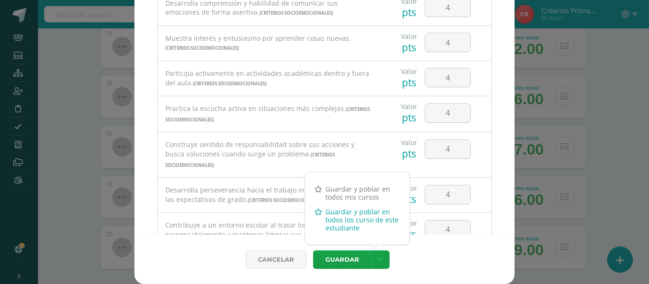
click at [352, 222] on link "Guardar y poblar en todos los curso de este estudiante" at bounding box center [357, 220] width 104 height 31
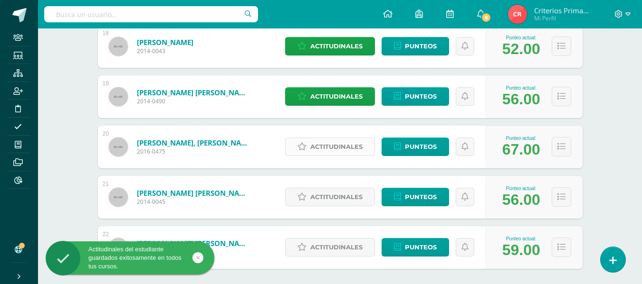
click at [302, 152] on link "Actitudinales" at bounding box center [330, 147] width 90 height 19
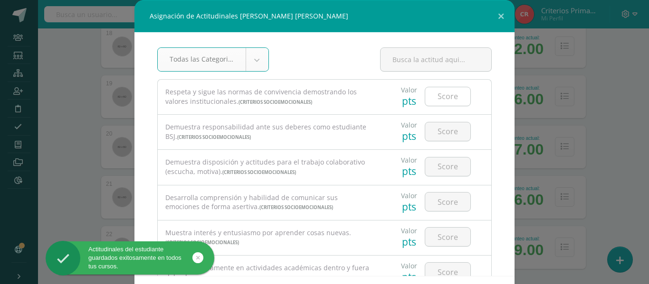
click at [438, 104] on input "number" at bounding box center [447, 96] width 45 height 19
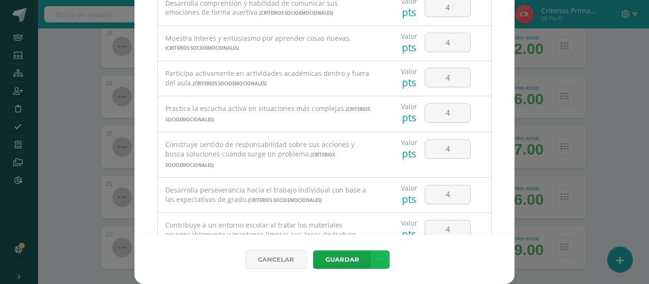
click at [375, 252] on link at bounding box center [380, 260] width 19 height 19
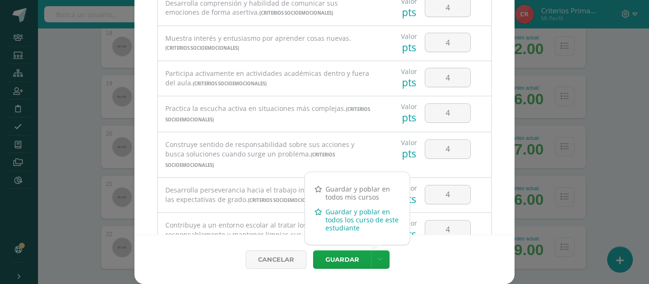
click at [341, 220] on link "Guardar y poblar en todos los curso de este estudiante" at bounding box center [357, 220] width 104 height 31
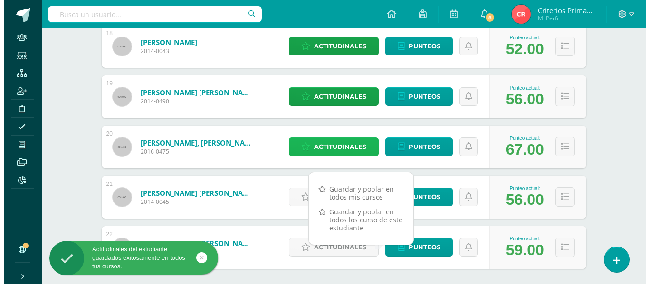
scroll to position [1085, 0]
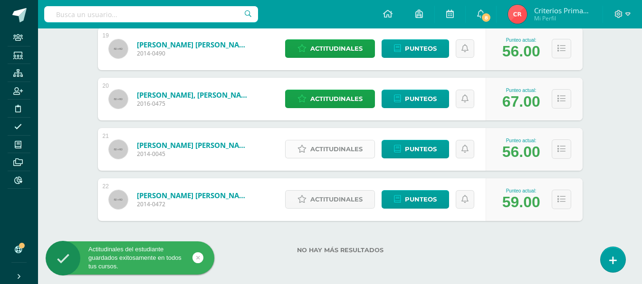
click at [344, 151] on span "Actitudinales" at bounding box center [336, 150] width 52 height 18
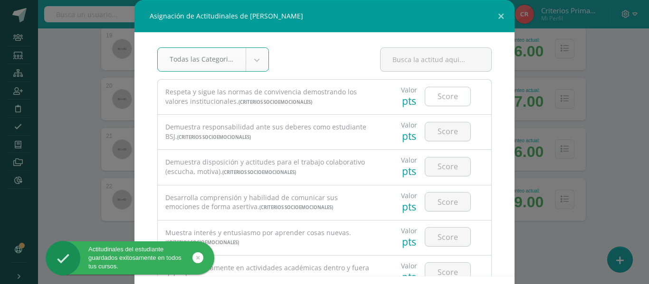
click at [446, 102] on input "number" at bounding box center [447, 96] width 45 height 19
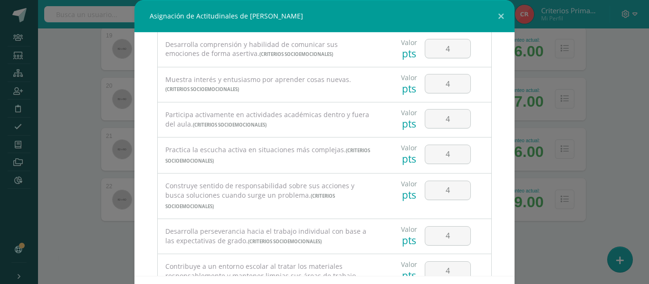
scroll to position [41, 0]
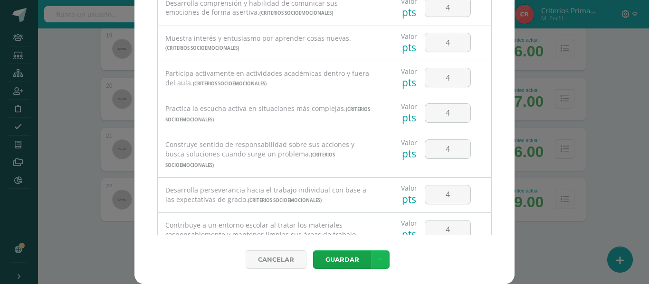
click at [381, 252] on link at bounding box center [380, 260] width 19 height 19
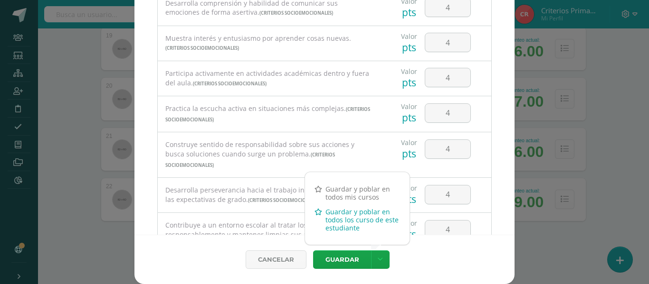
click at [348, 222] on link "Guardar y poblar en todos los curso de este estudiante" at bounding box center [357, 220] width 104 height 31
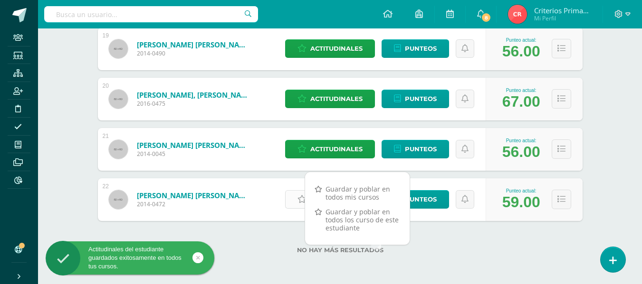
click at [297, 202] on link "Actitudinales" at bounding box center [330, 199] width 90 height 19
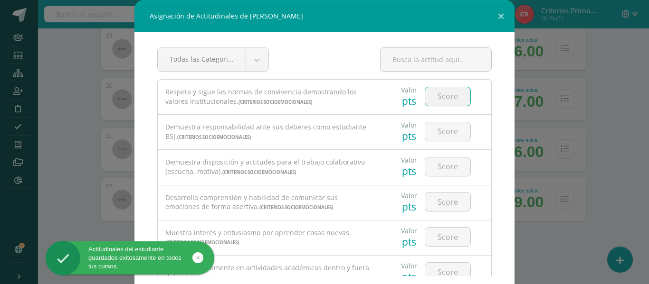
click at [444, 95] on input "number" at bounding box center [447, 96] width 45 height 19
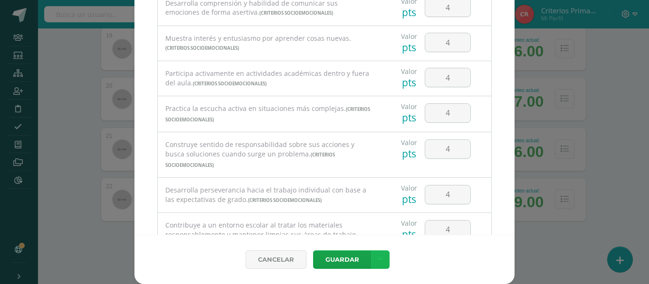
click at [380, 260] on link at bounding box center [380, 260] width 19 height 19
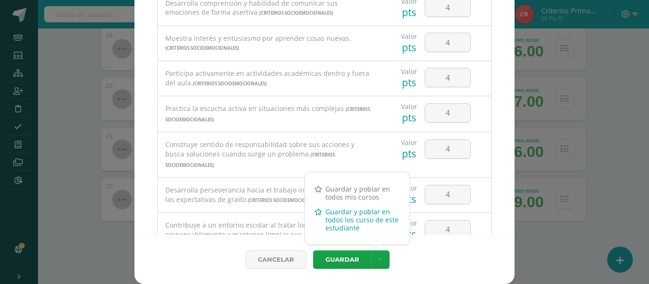
click at [368, 218] on link "Guardar y poblar en todos los curso de este estudiante" at bounding box center [357, 220] width 104 height 31
